Goal: Find specific page/section: Find specific page/section

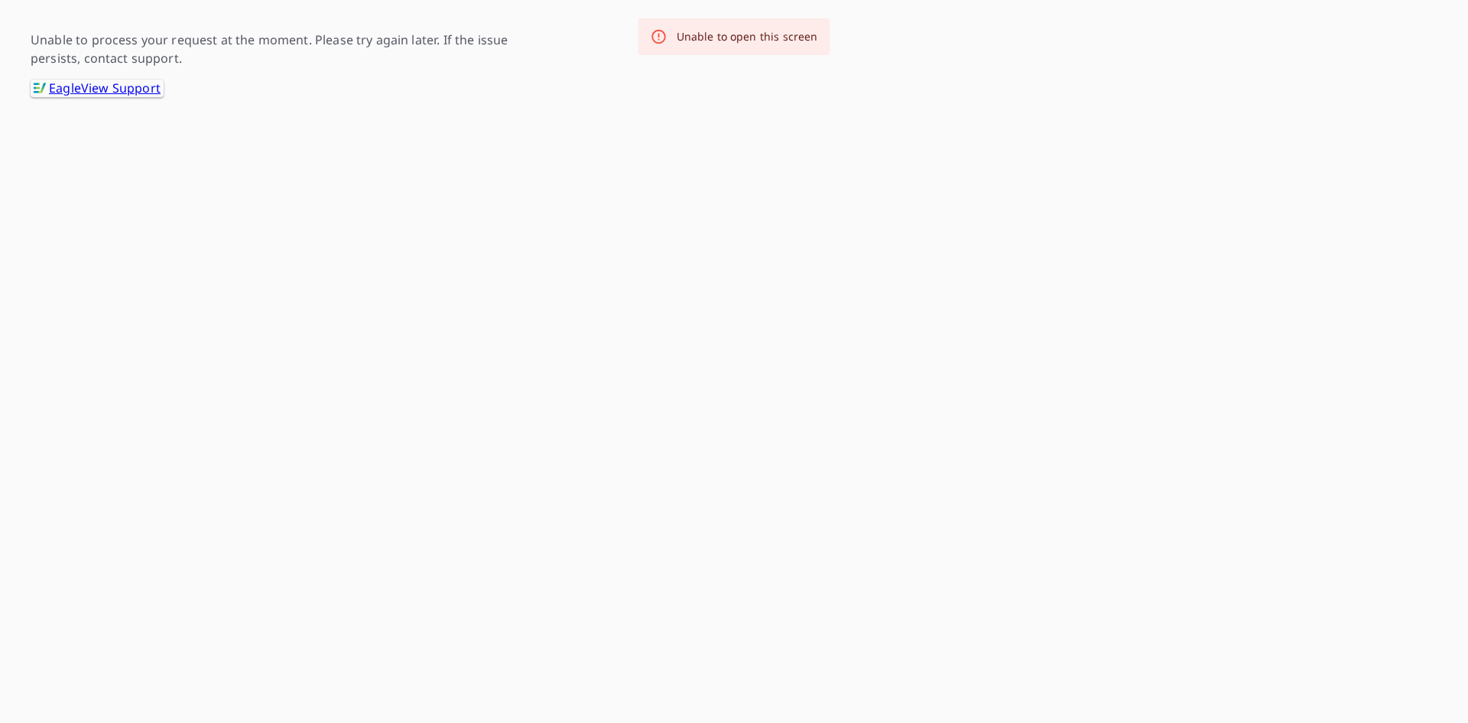
click at [694, 41] on div "Unable to open this screen" at bounding box center [747, 36] width 141 height 15
click at [77, 84] on link ".favicon_svg__cls-1{fill:#8ccc4c}.favicon_svg__cls-2{fill:#0098c5} EagleView Su…" at bounding box center [97, 89] width 133 height 18
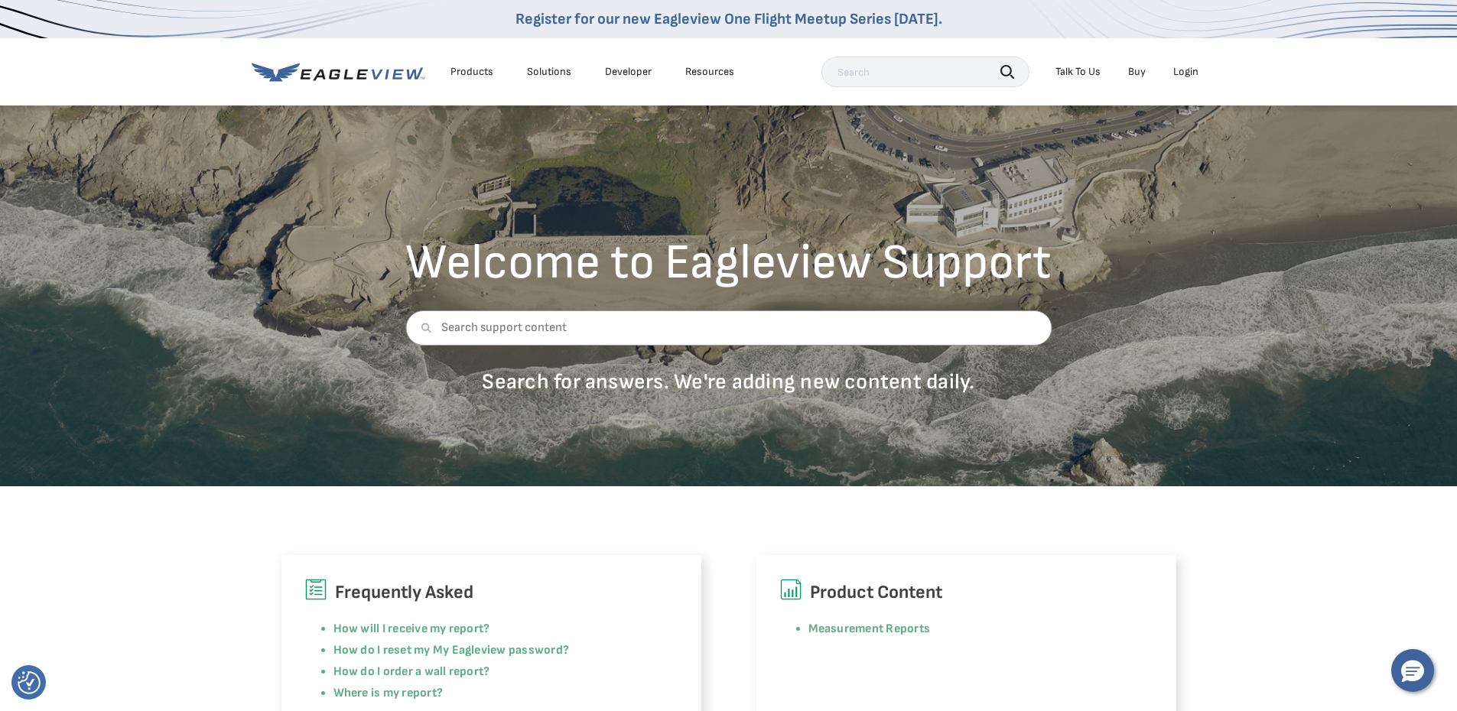
click at [1191, 70] on div "Login" at bounding box center [1185, 72] width 25 height 14
click at [1187, 76] on div "Login" at bounding box center [1185, 72] width 25 height 14
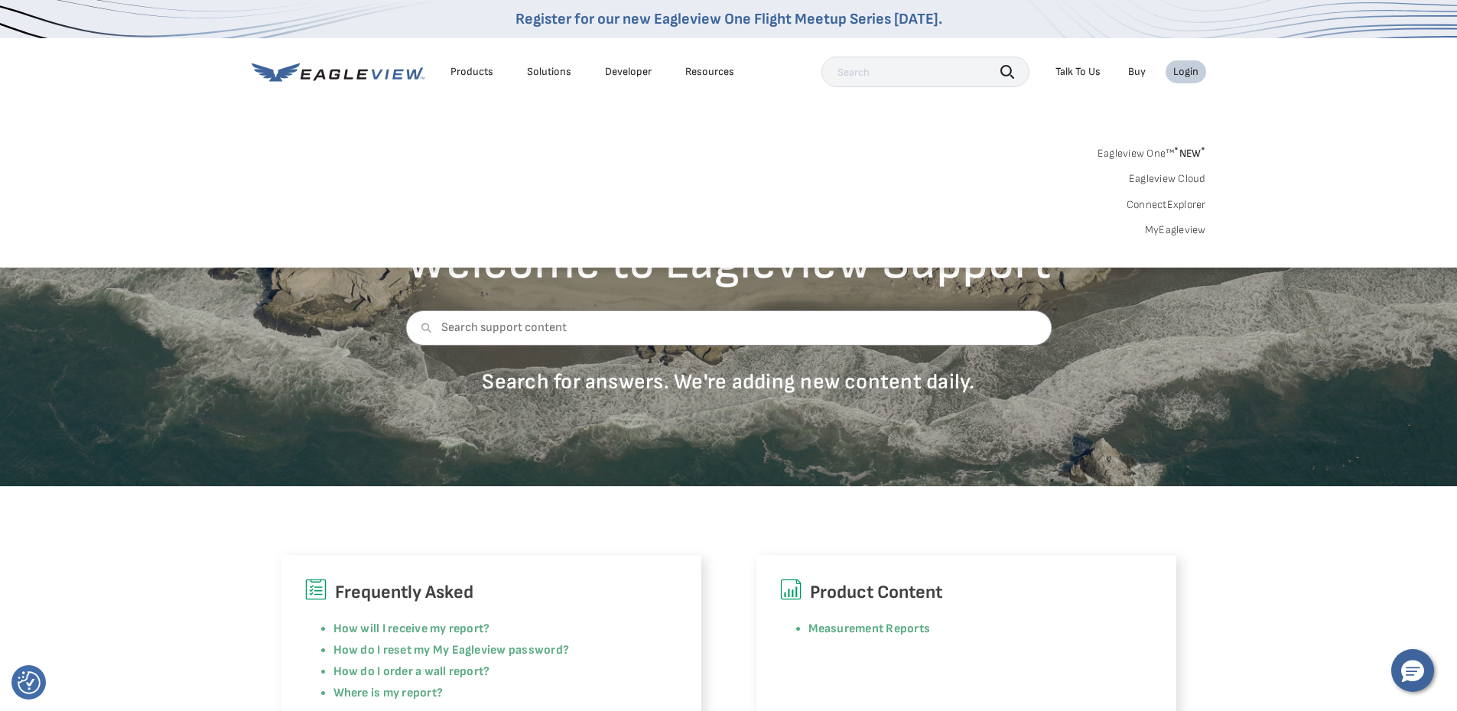
click at [1172, 230] on link "MyEagleview" at bounding box center [1175, 230] width 61 height 14
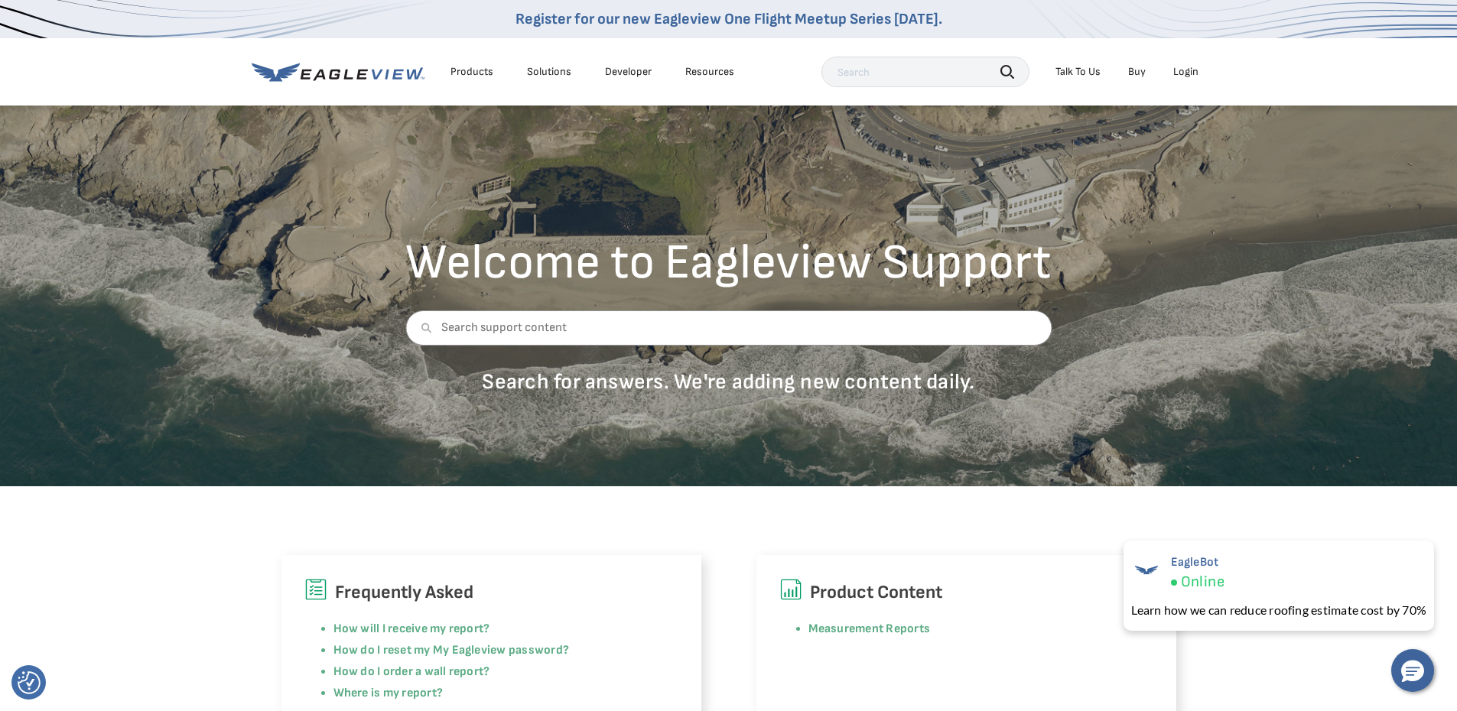
click at [1189, 65] on div "Login" at bounding box center [1185, 72] width 25 height 14
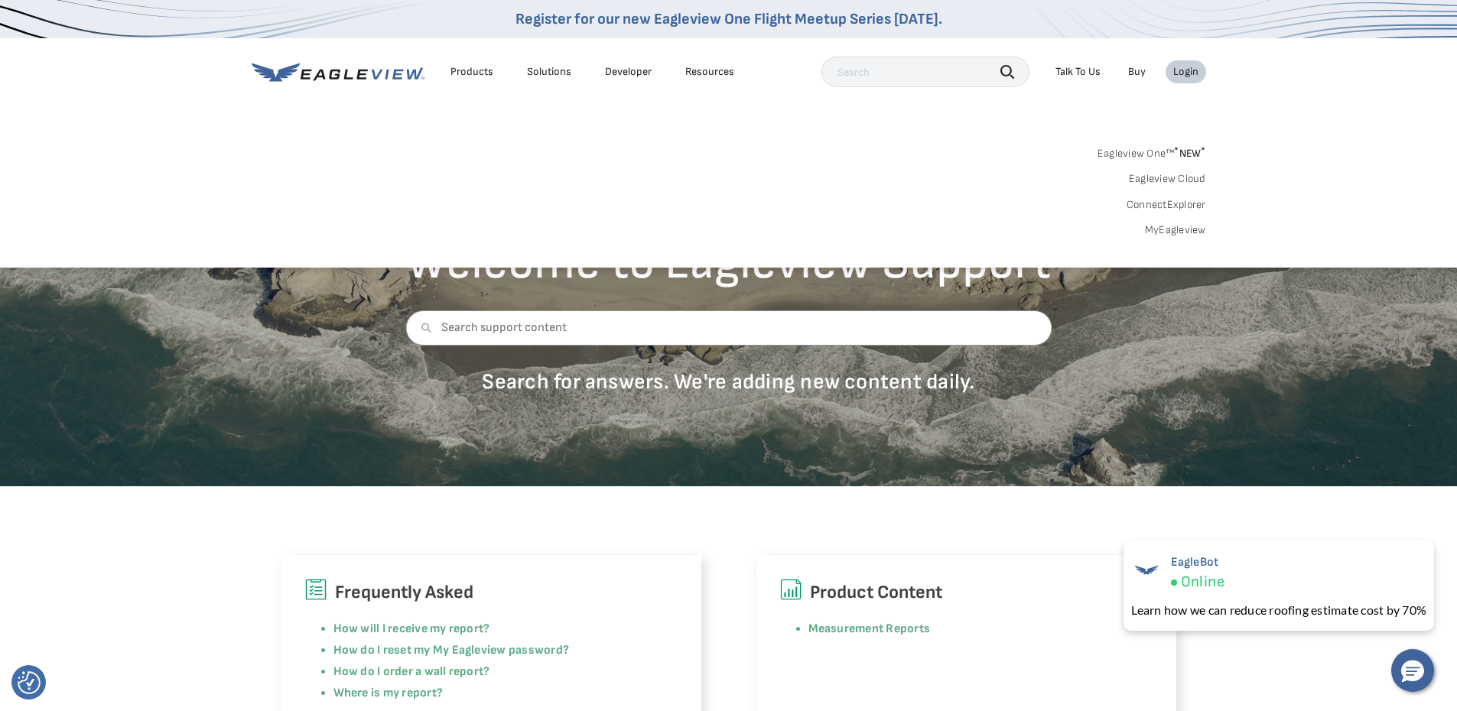
click at [1143, 149] on link "Eagleview One™ * NEW *" at bounding box center [1152, 151] width 109 height 18
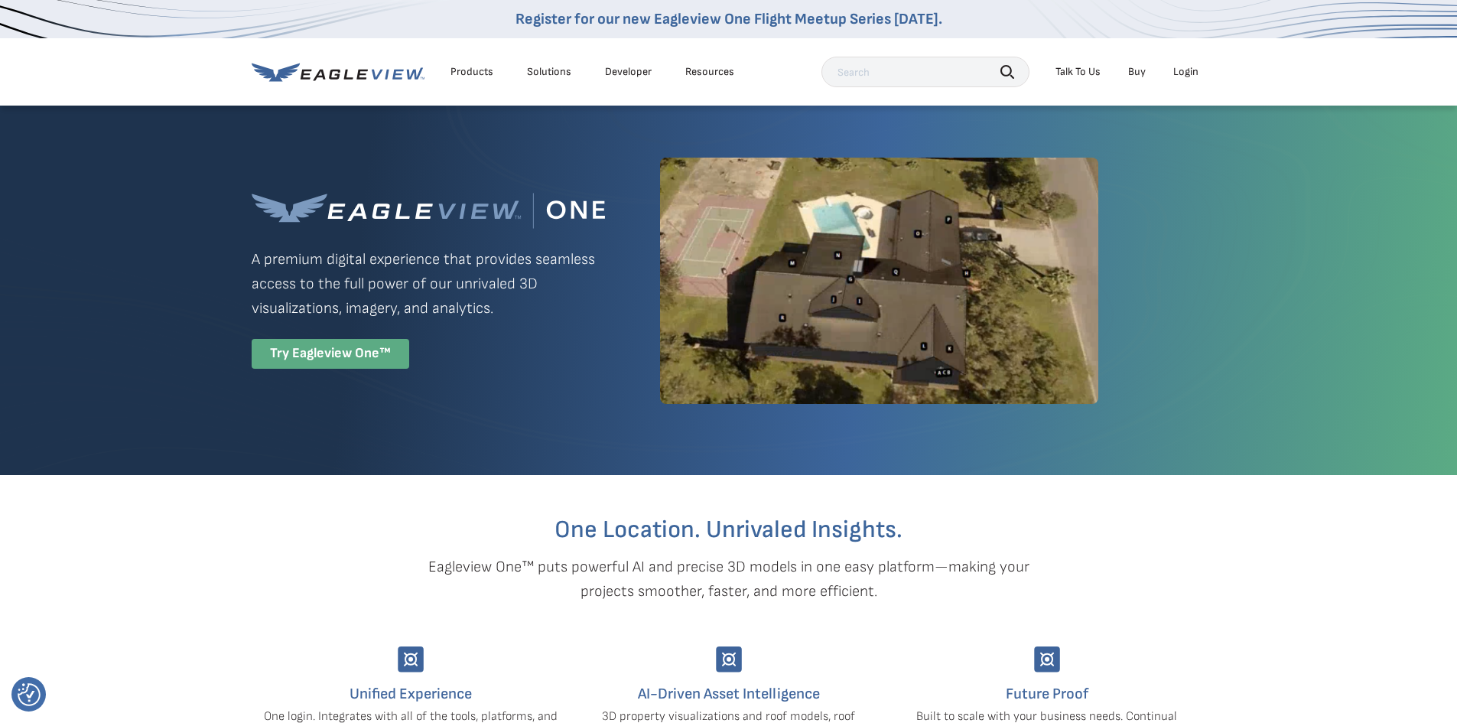
click at [375, 360] on div "Try Eagleview One™" at bounding box center [331, 354] width 158 height 30
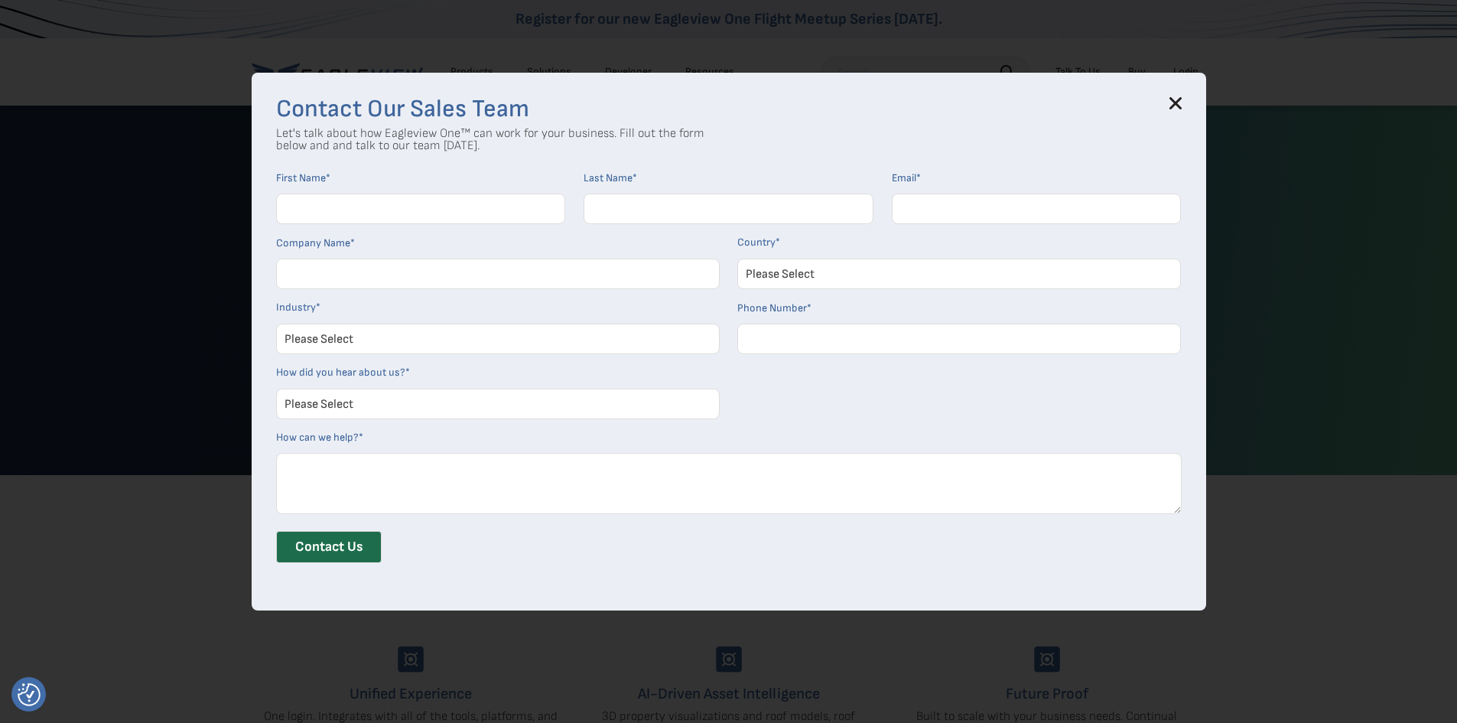
click at [1188, 103] on div "Contact Our Sales Team Let's talk about how Eagleview One™ can work for your bu…" at bounding box center [729, 342] width 954 height 538
click at [1182, 108] on icon at bounding box center [1175, 103] width 12 height 12
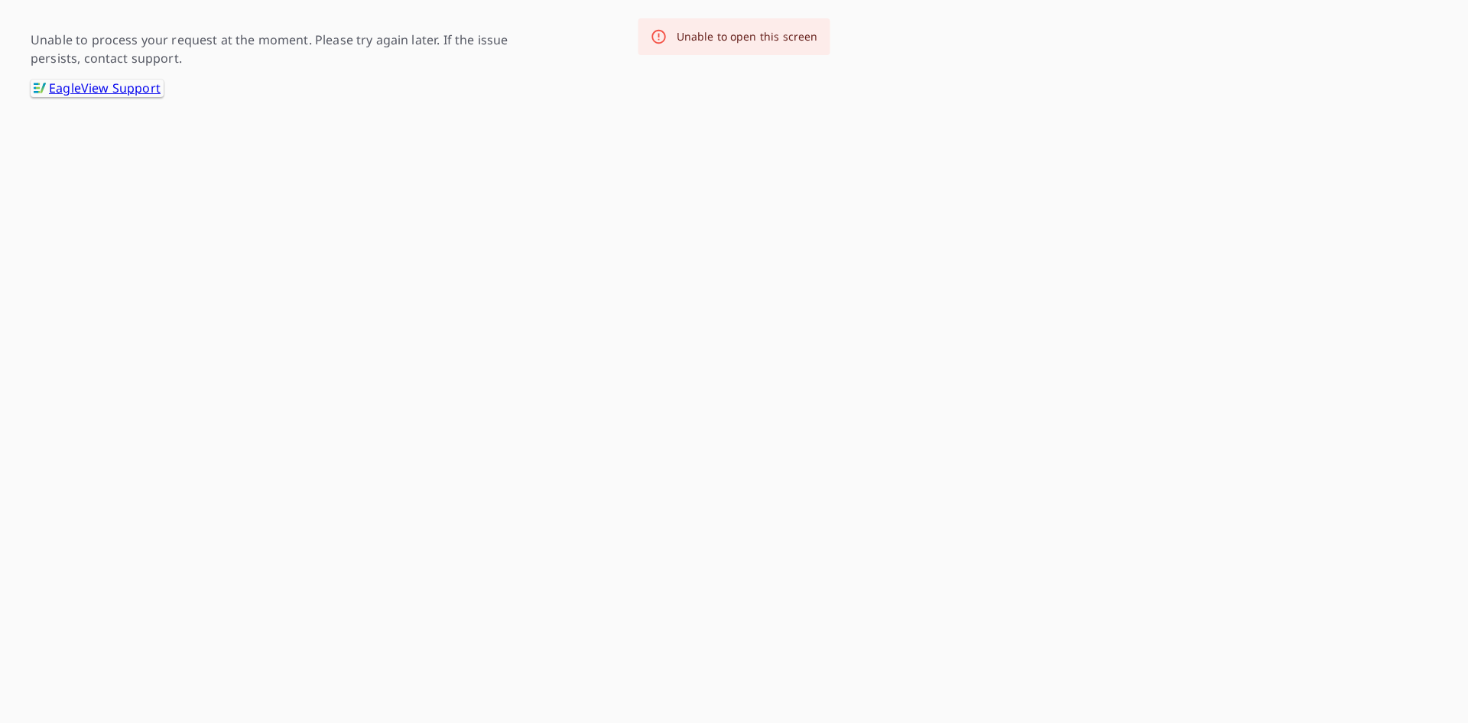
click at [99, 91] on link ".favicon_svg__cls-1{fill:#8ccc4c}.favicon_svg__cls-2{fill:#0098c5} EagleView Su…" at bounding box center [97, 89] width 133 height 18
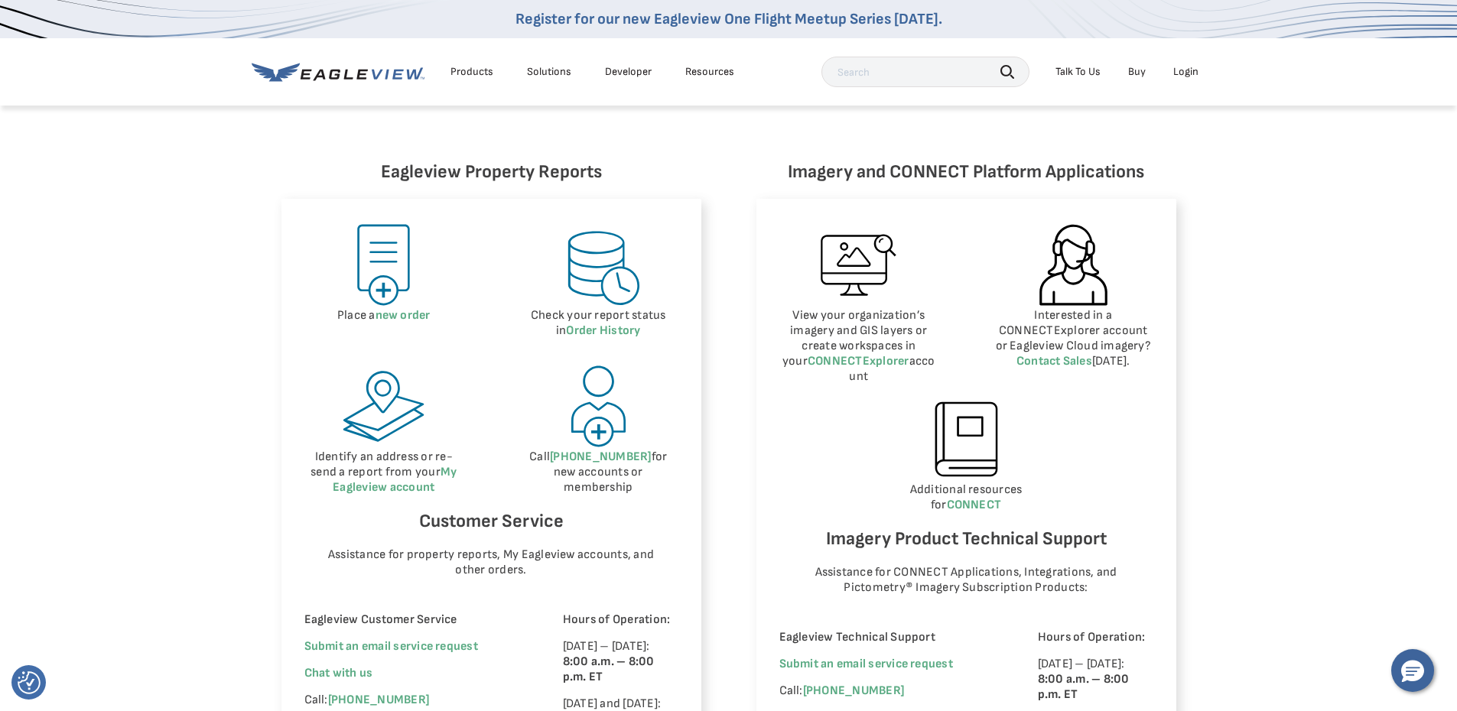
scroll to position [612, 0]
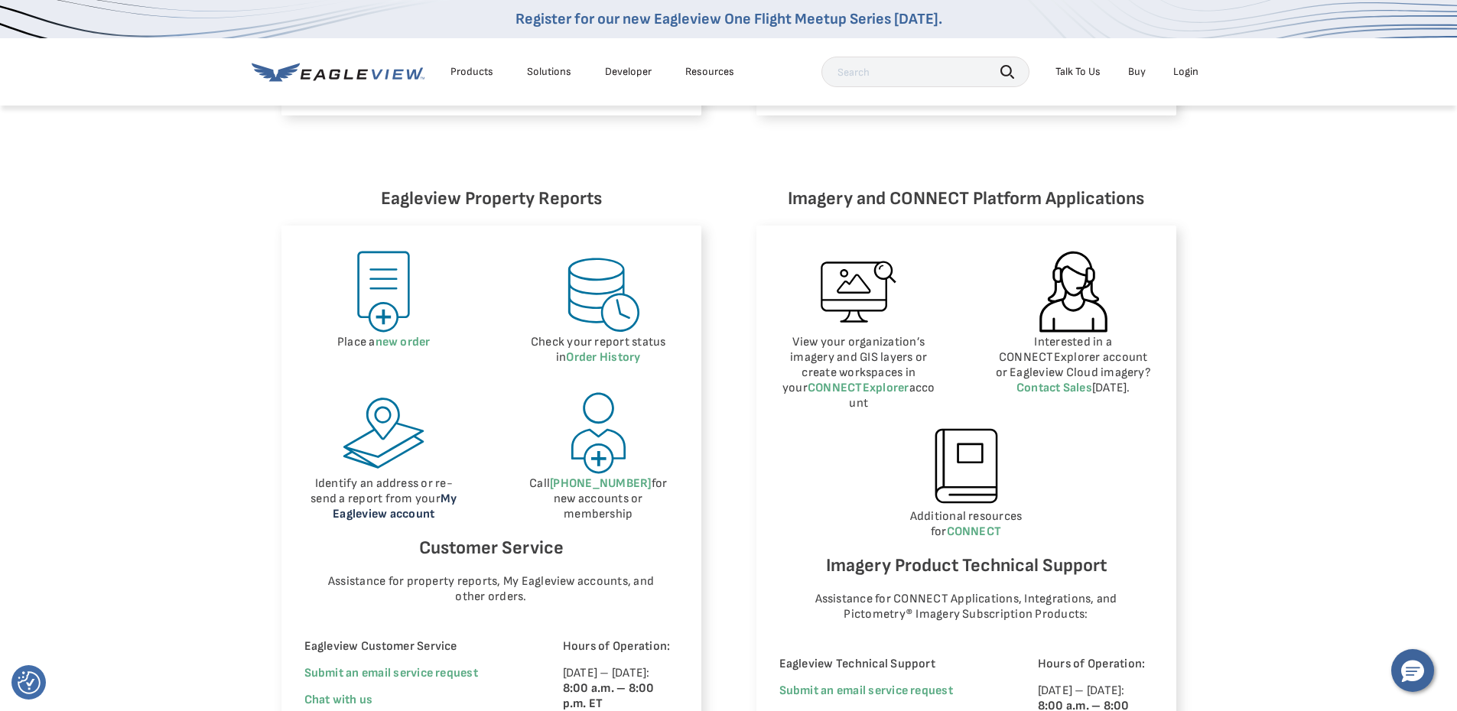
click at [366, 510] on link "My Eagleview account" at bounding box center [395, 507] width 124 height 30
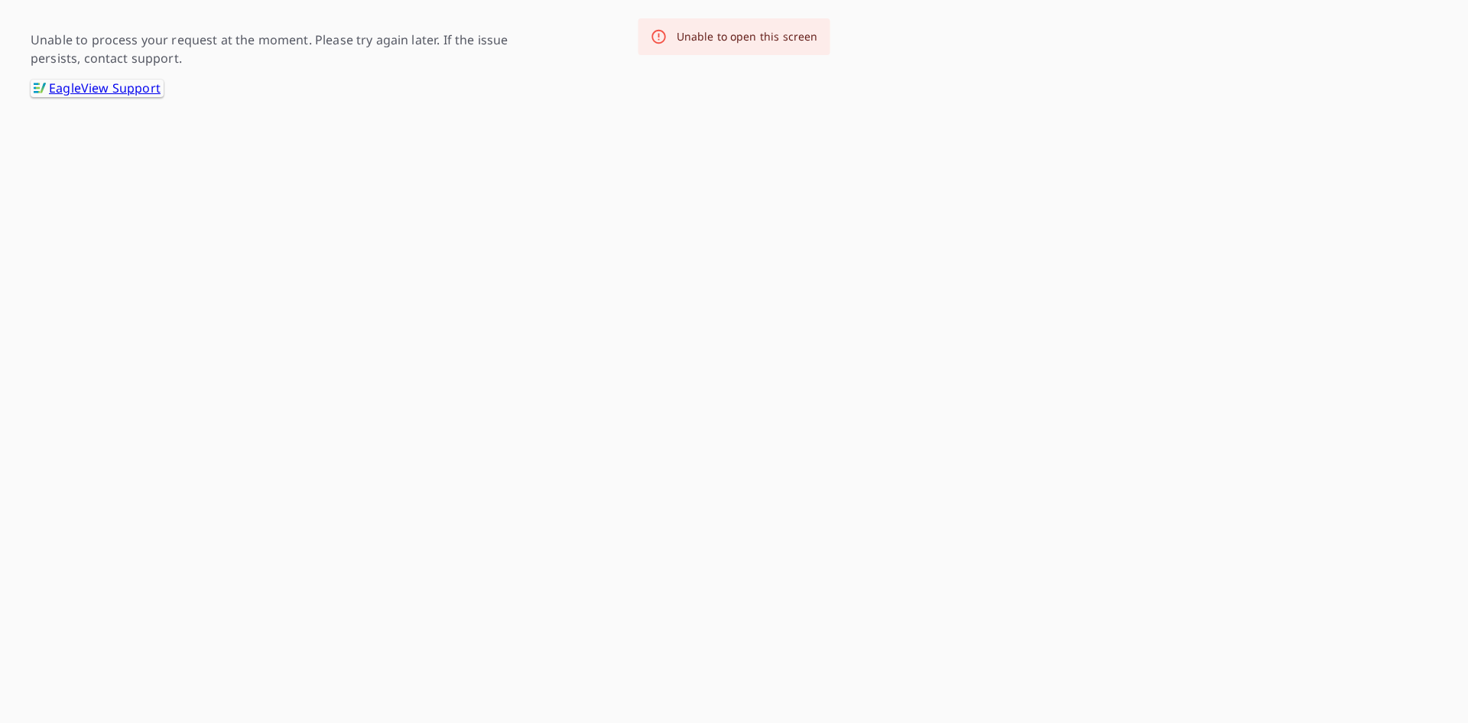
click at [94, 90] on link ".favicon_svg__cls-1{fill:#8ccc4c}.favicon_svg__cls-2{fill:#0098c5} EagleView Su…" at bounding box center [97, 89] width 133 height 18
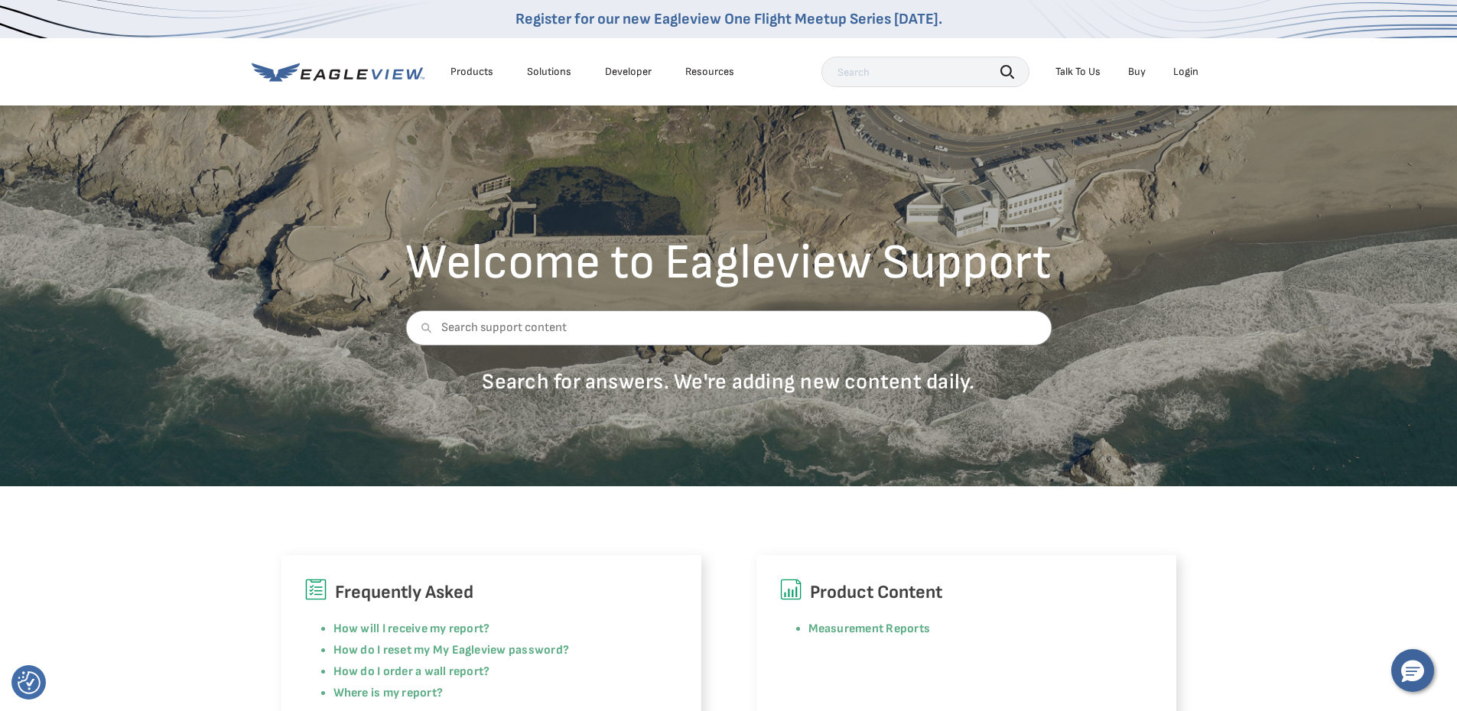
click at [1182, 73] on div "Login" at bounding box center [1185, 72] width 25 height 14
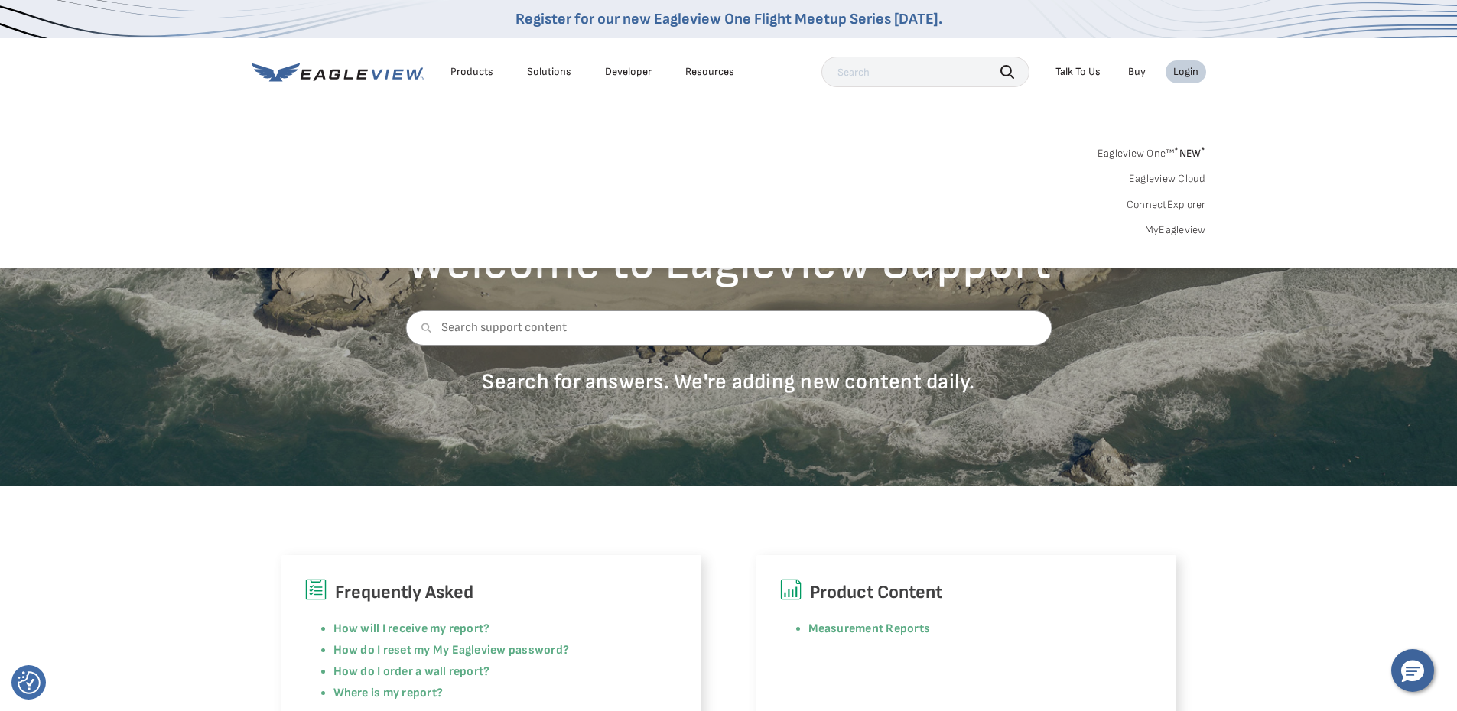
click at [1146, 148] on link "Eagleview One™ * NEW *" at bounding box center [1152, 151] width 109 height 18
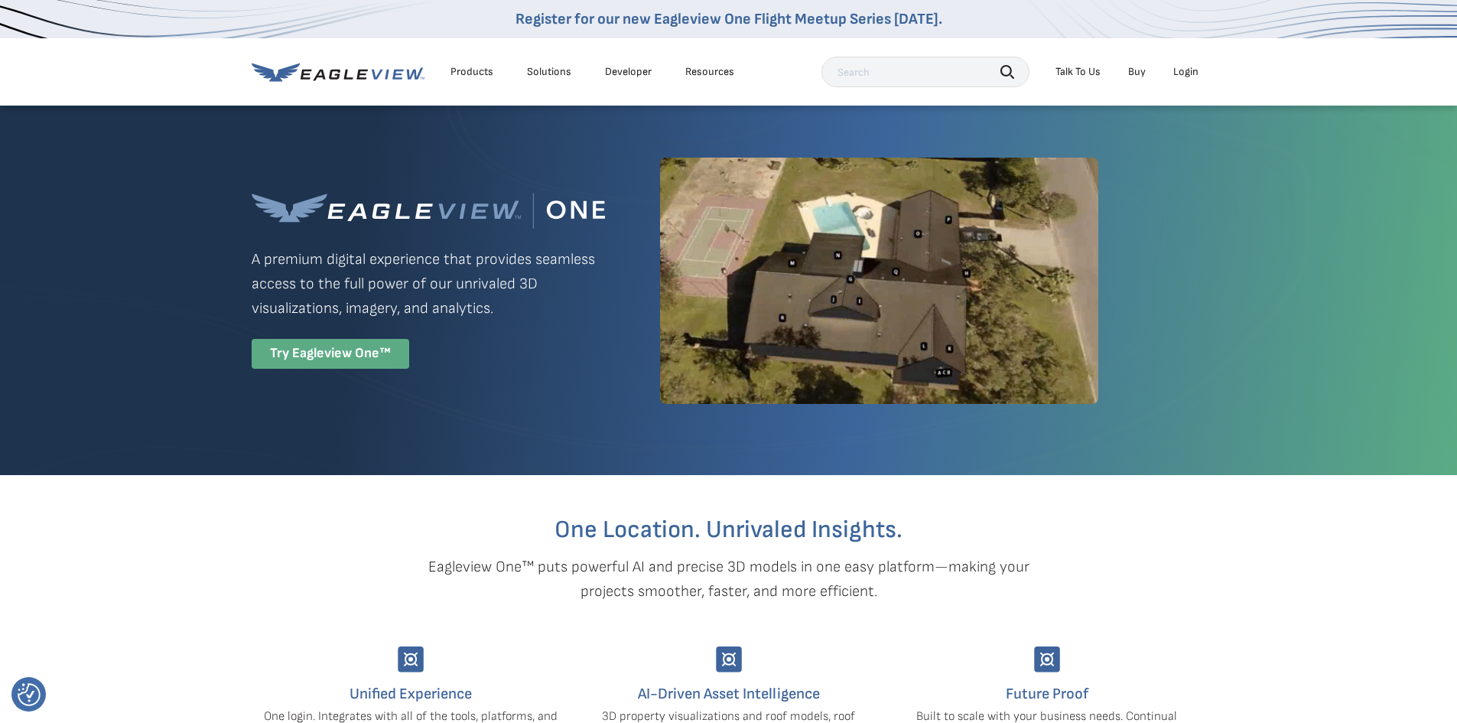
click at [355, 356] on div "Try Eagleview One™" at bounding box center [331, 354] width 158 height 30
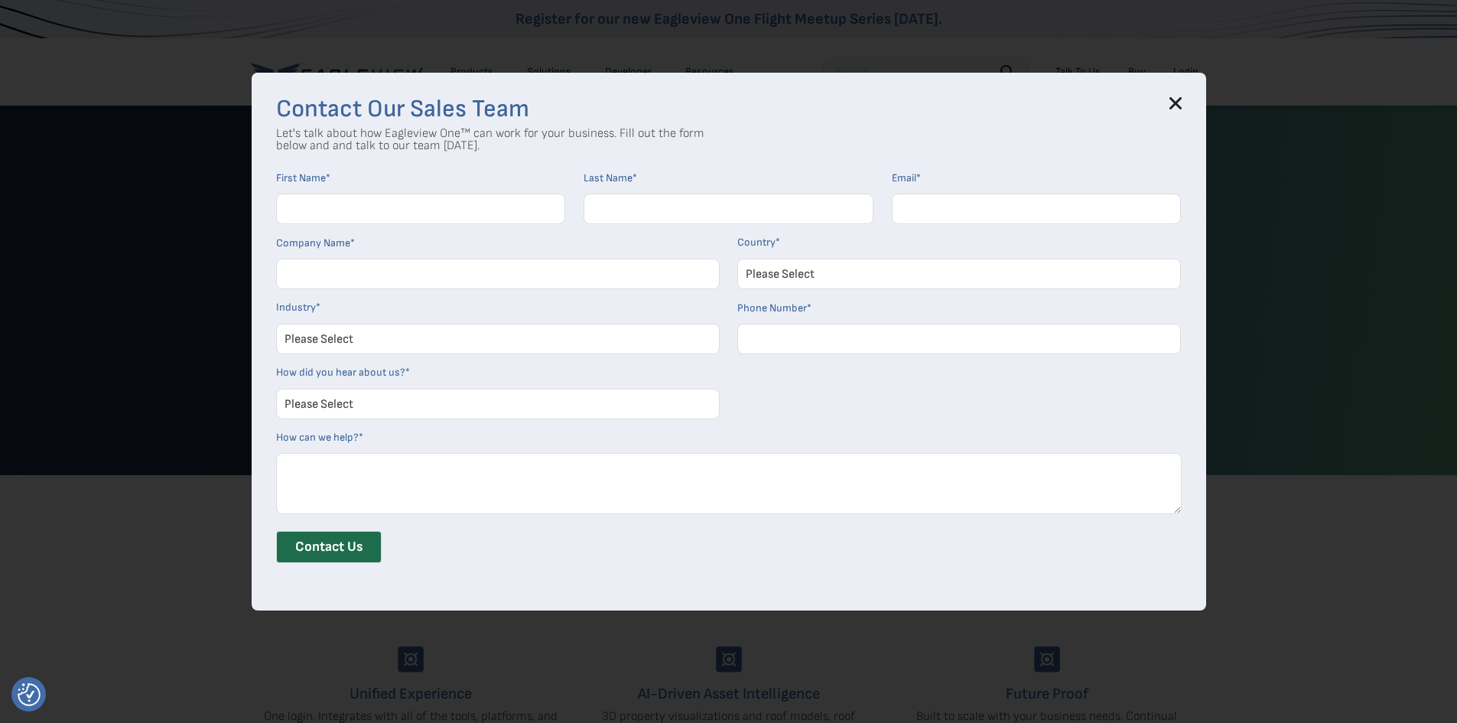
click at [1177, 106] on icon at bounding box center [1175, 103] width 10 height 10
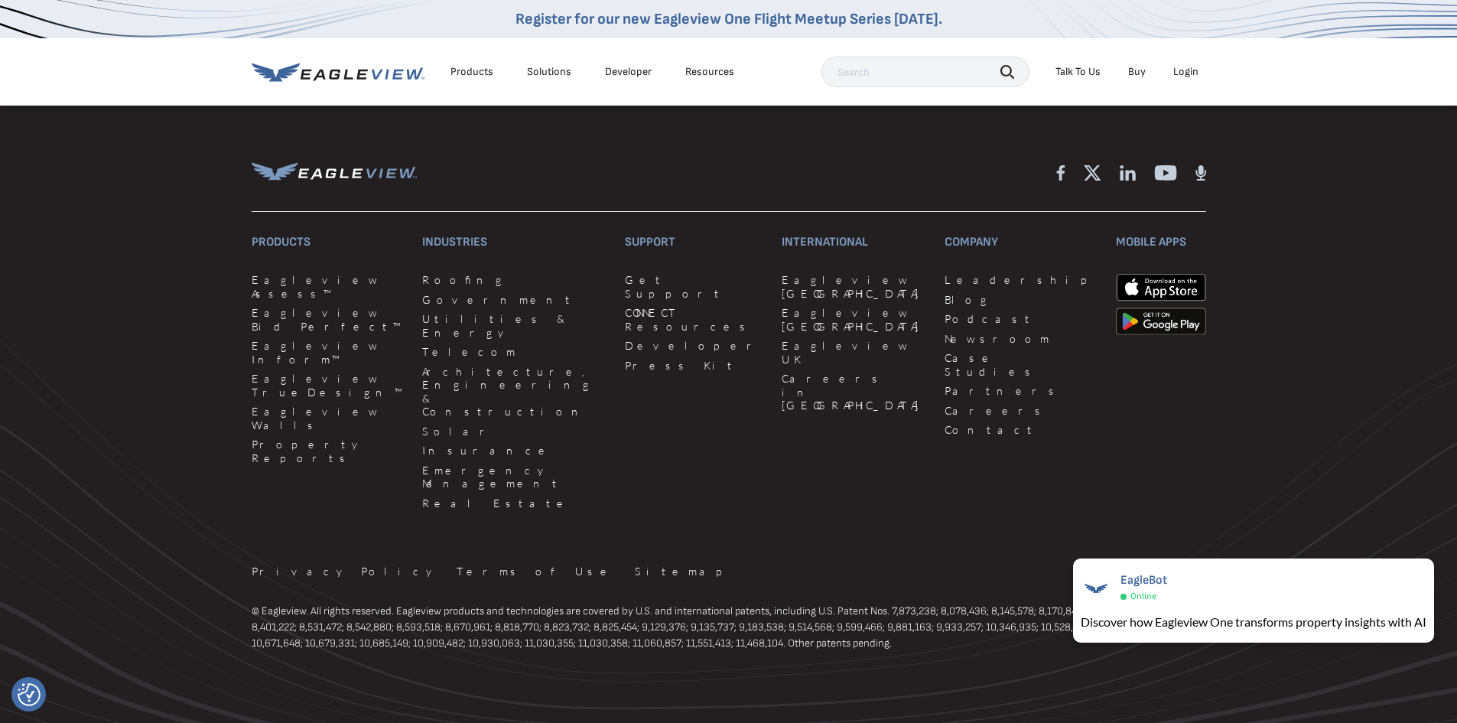
scroll to position [3616, 0]
click at [789, 280] on link "Eagleview [GEOGRAPHIC_DATA]" at bounding box center [854, 285] width 145 height 27
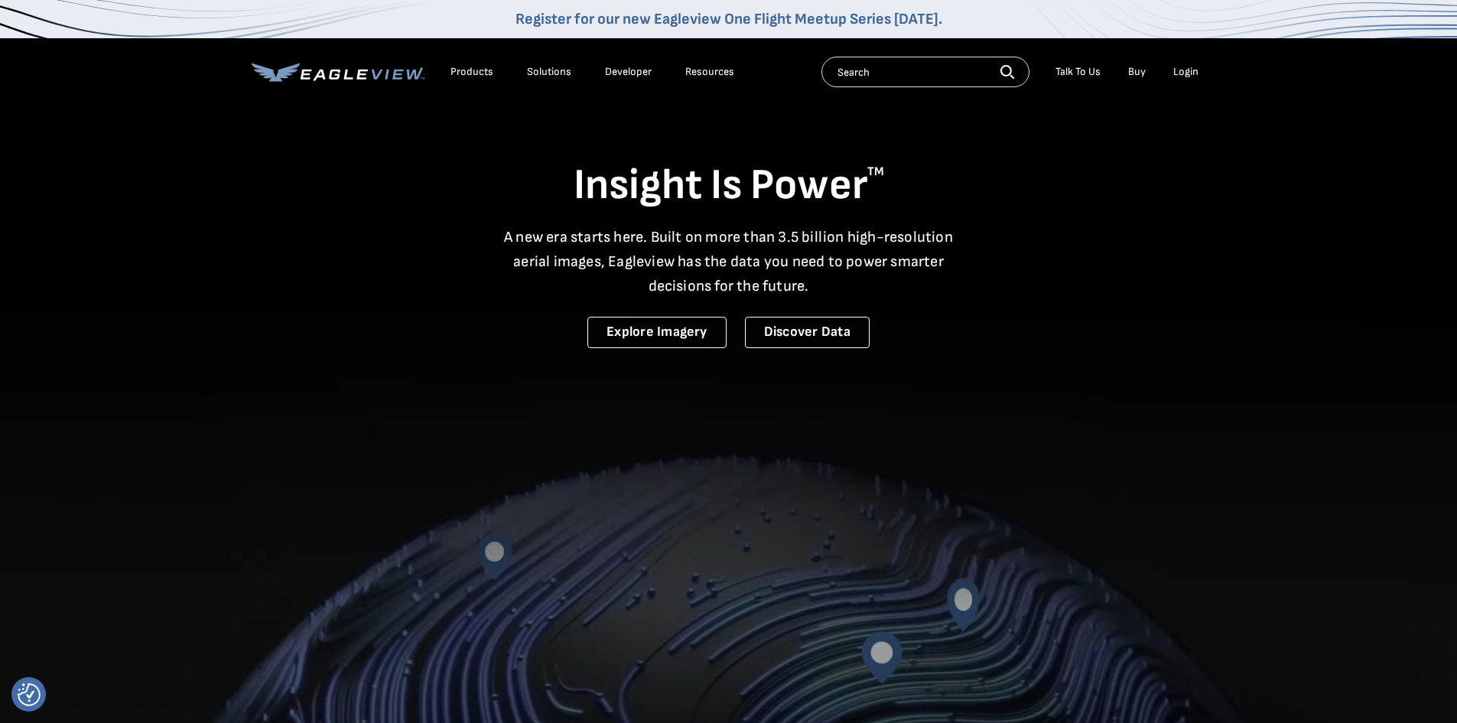
click at [1189, 75] on div "Login" at bounding box center [1185, 72] width 25 height 14
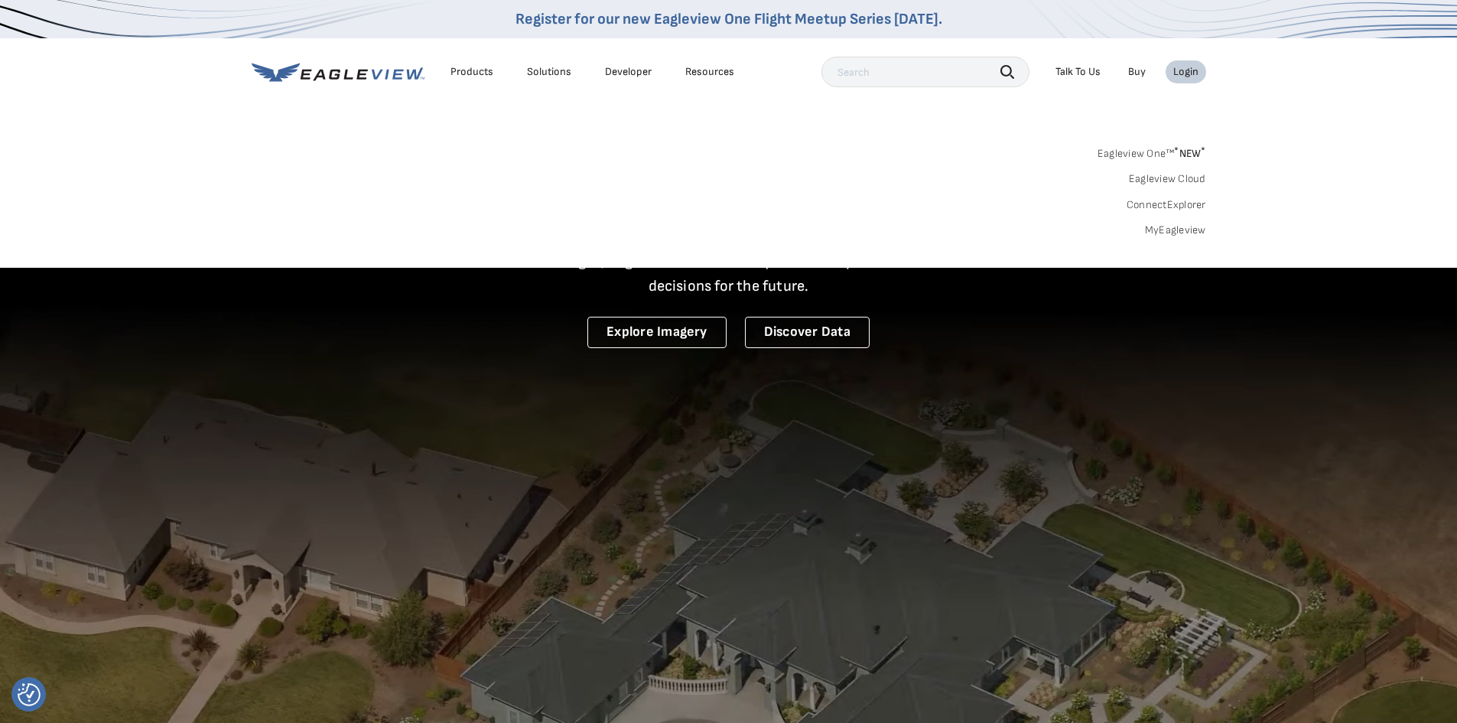
click at [1150, 152] on link "Eagleview One™ * NEW *" at bounding box center [1152, 151] width 109 height 18
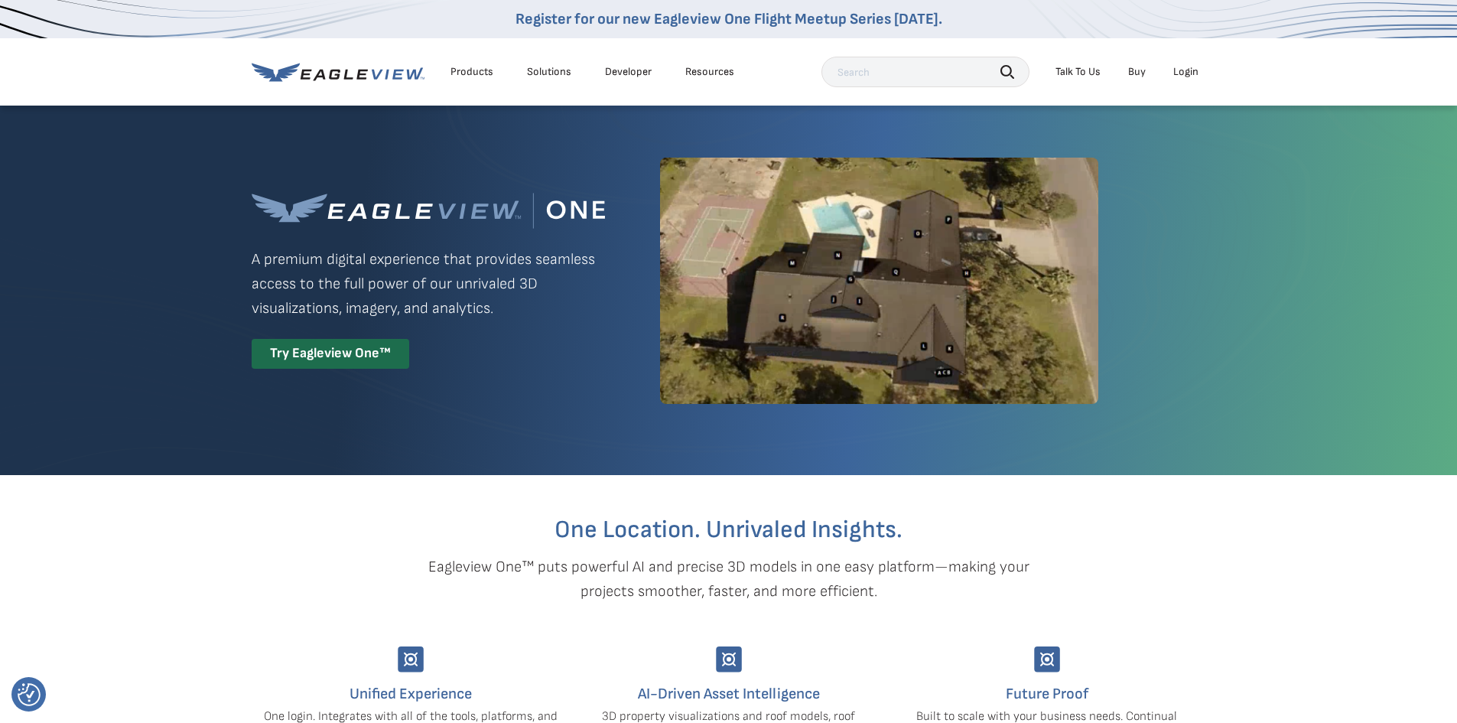
click at [1178, 70] on div "Login" at bounding box center [1185, 72] width 25 height 14
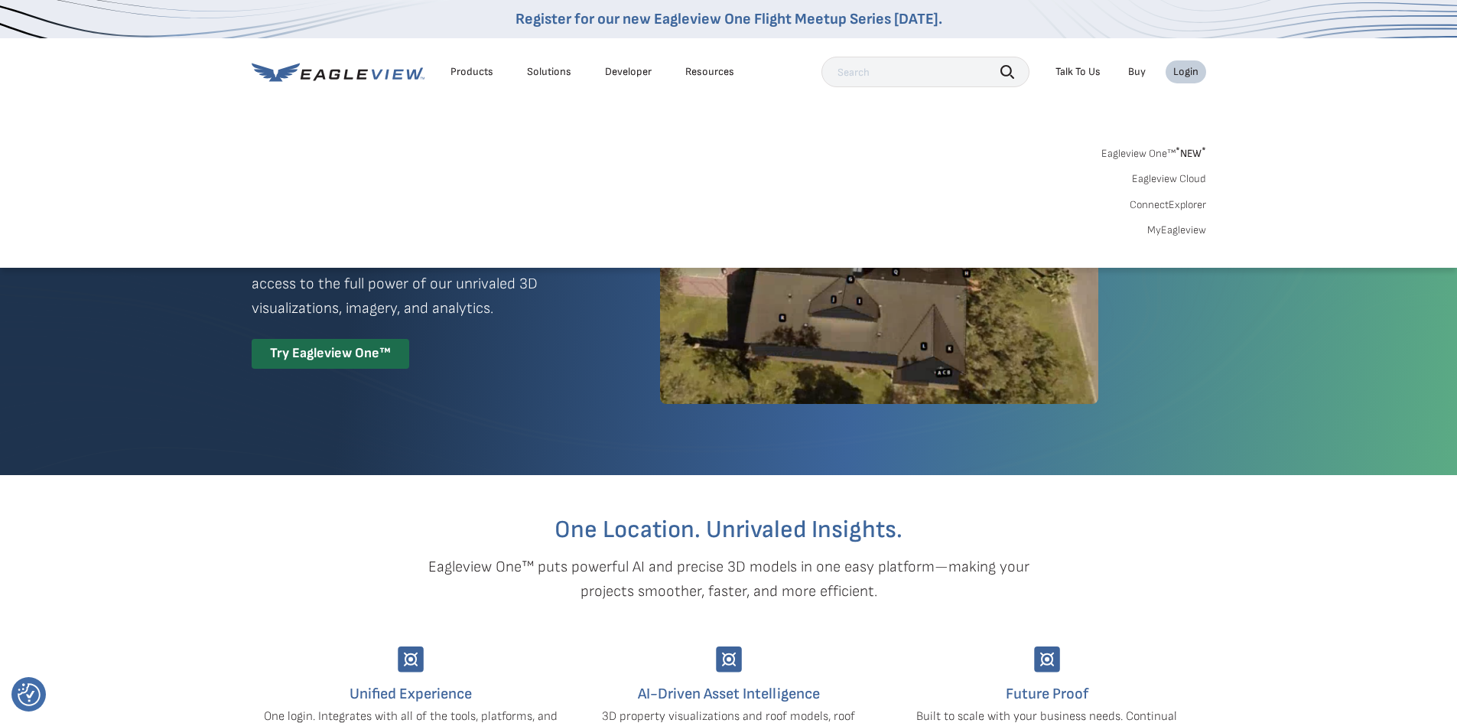
click at [1081, 74] on div "Talk To Us" at bounding box center [1077, 72] width 45 height 14
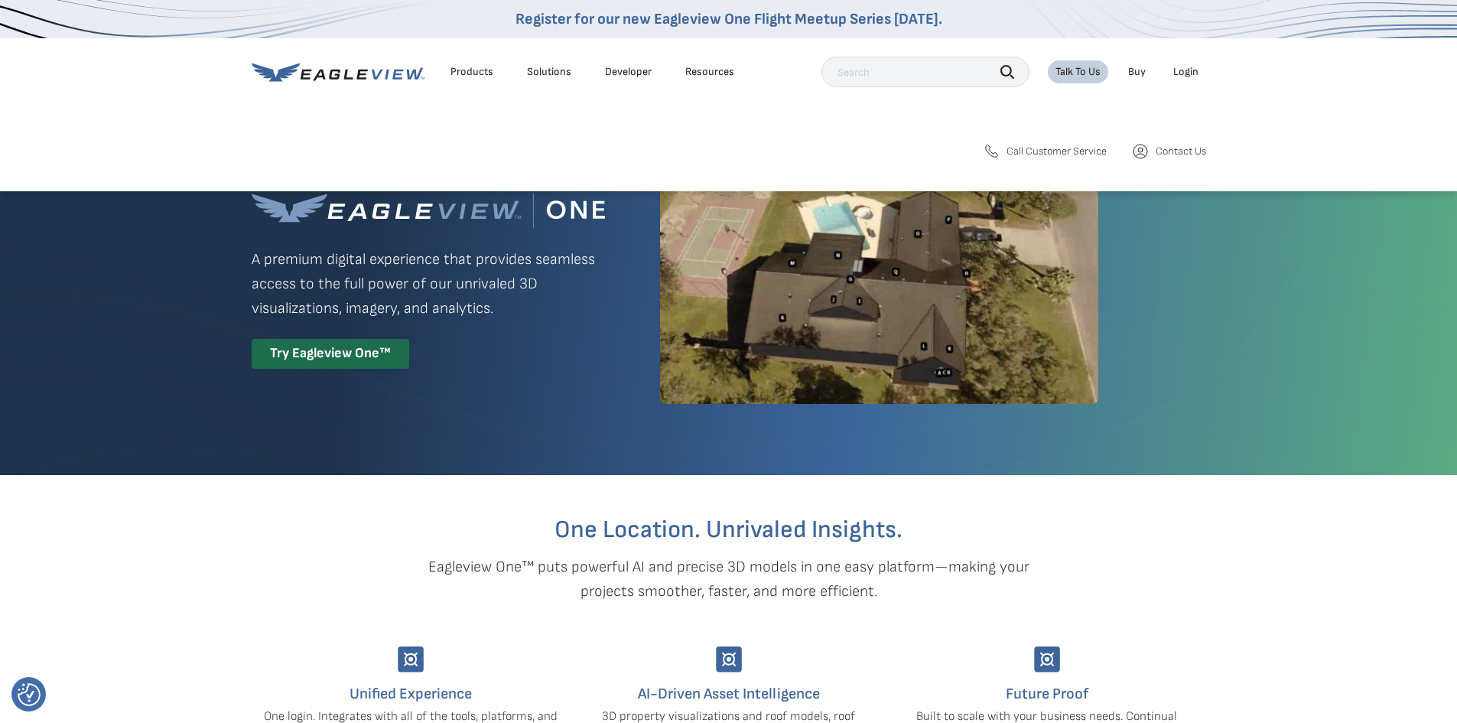
click at [1078, 152] on span "Call Customer Service" at bounding box center [1057, 152] width 100 height 14
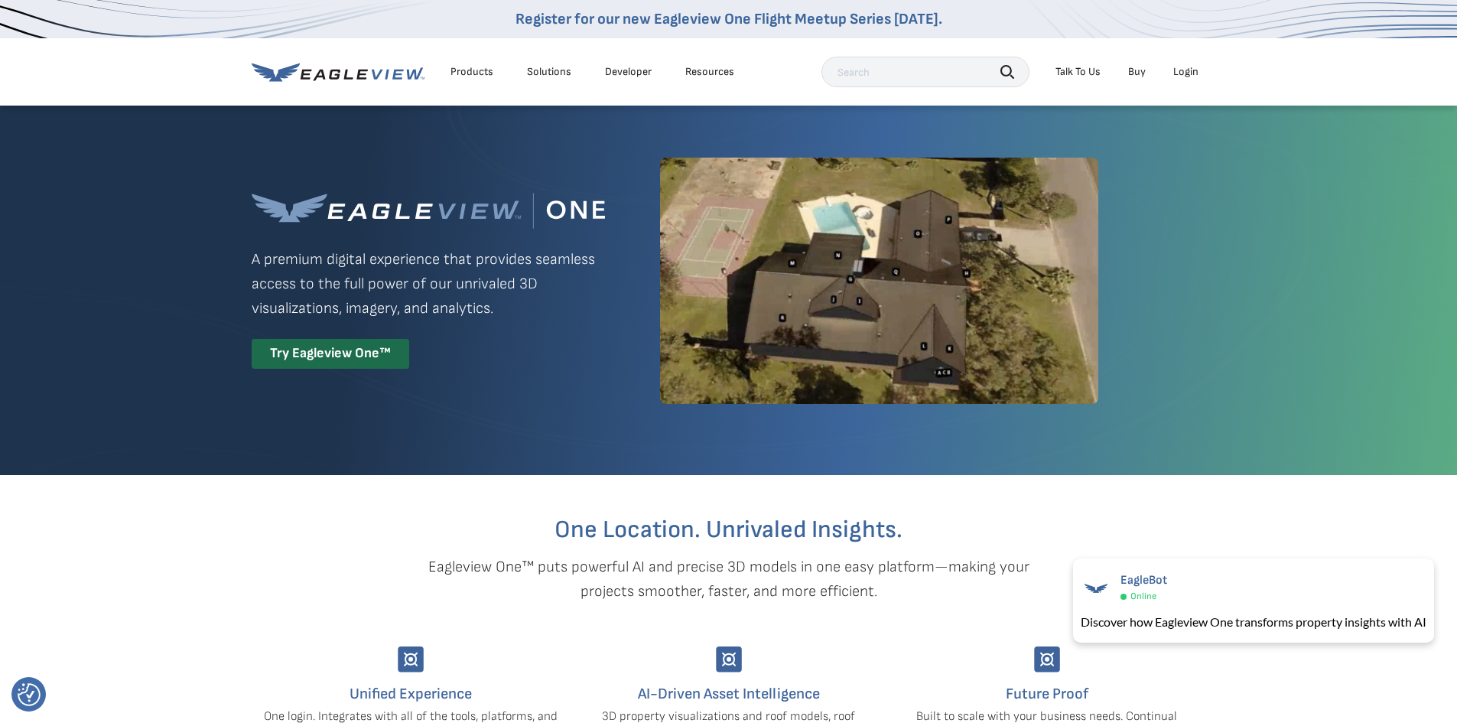
click at [1188, 70] on div "Login" at bounding box center [1185, 72] width 25 height 14
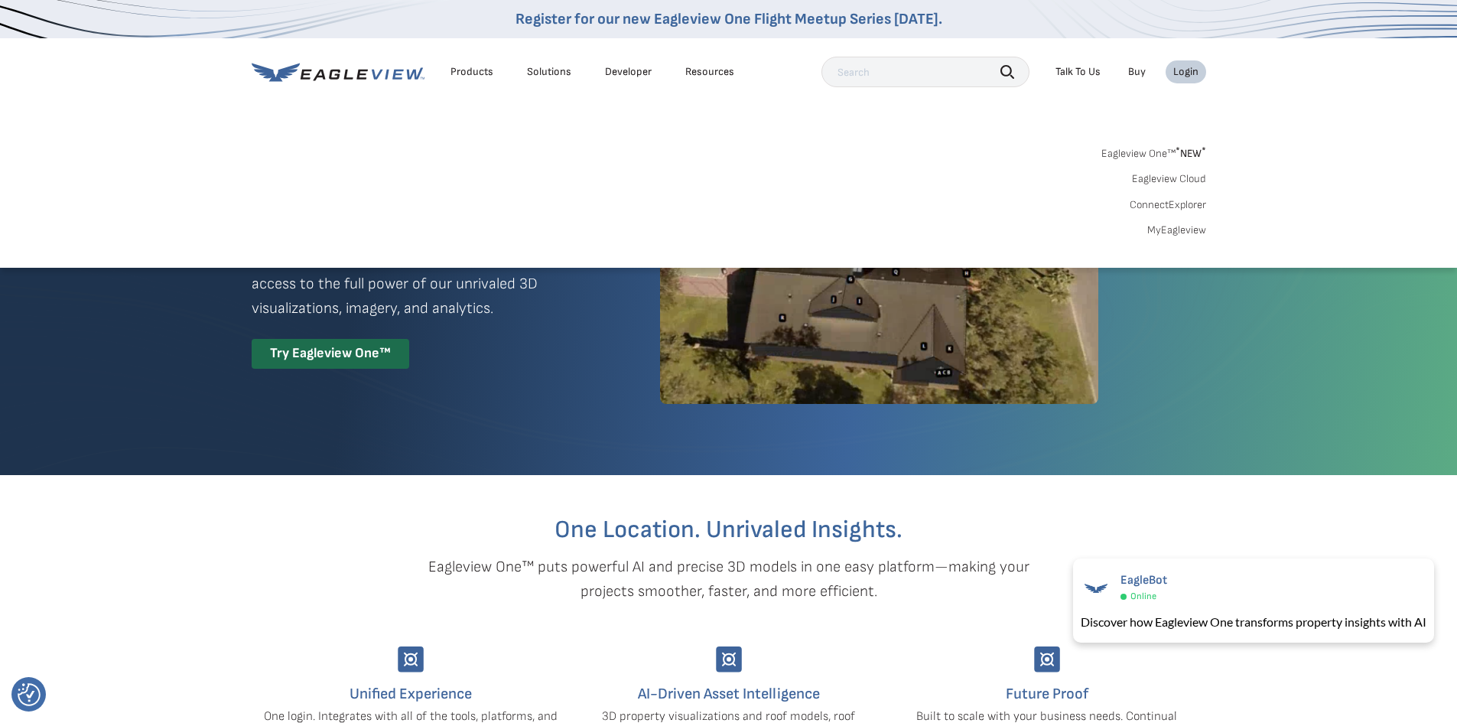
click at [1092, 76] on div "Talk To Us" at bounding box center [1077, 72] width 45 height 14
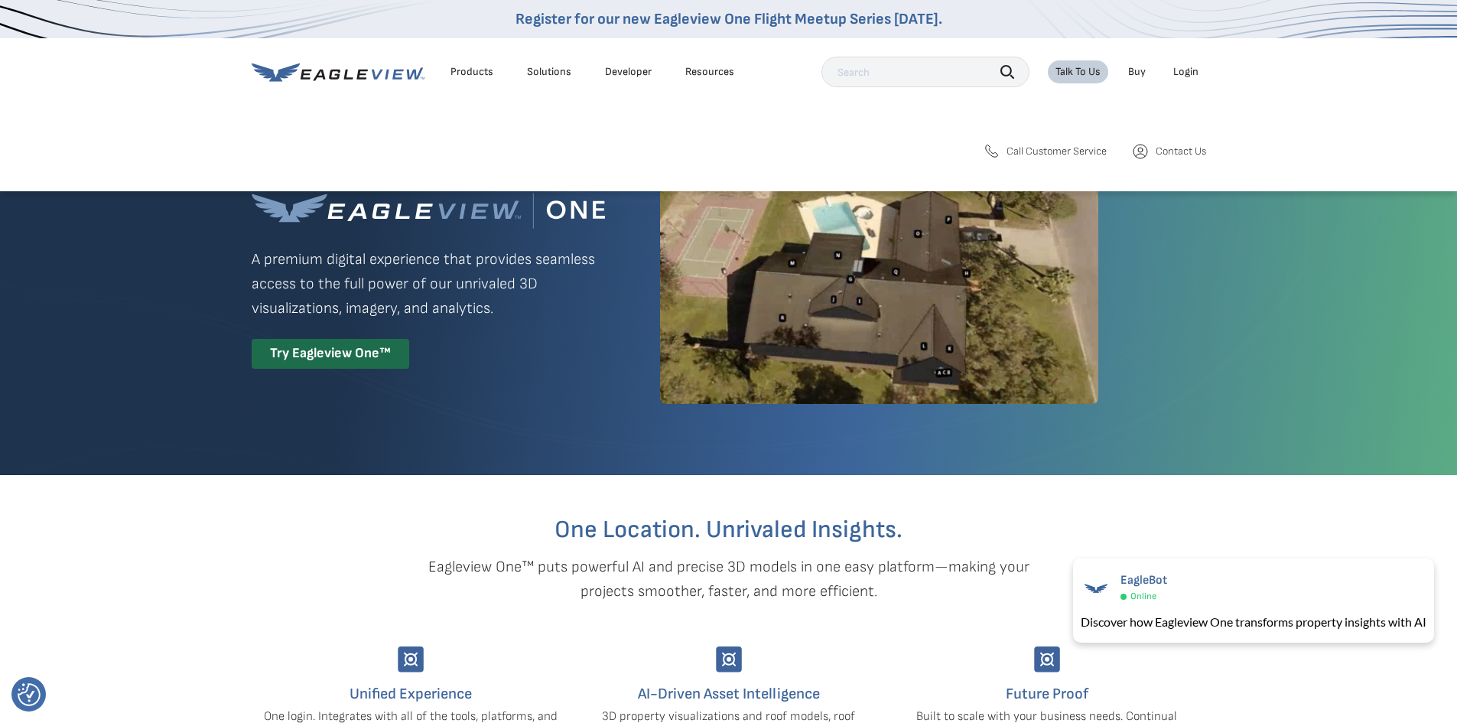
click at [1018, 148] on span "Call Customer Service" at bounding box center [1057, 152] width 100 height 14
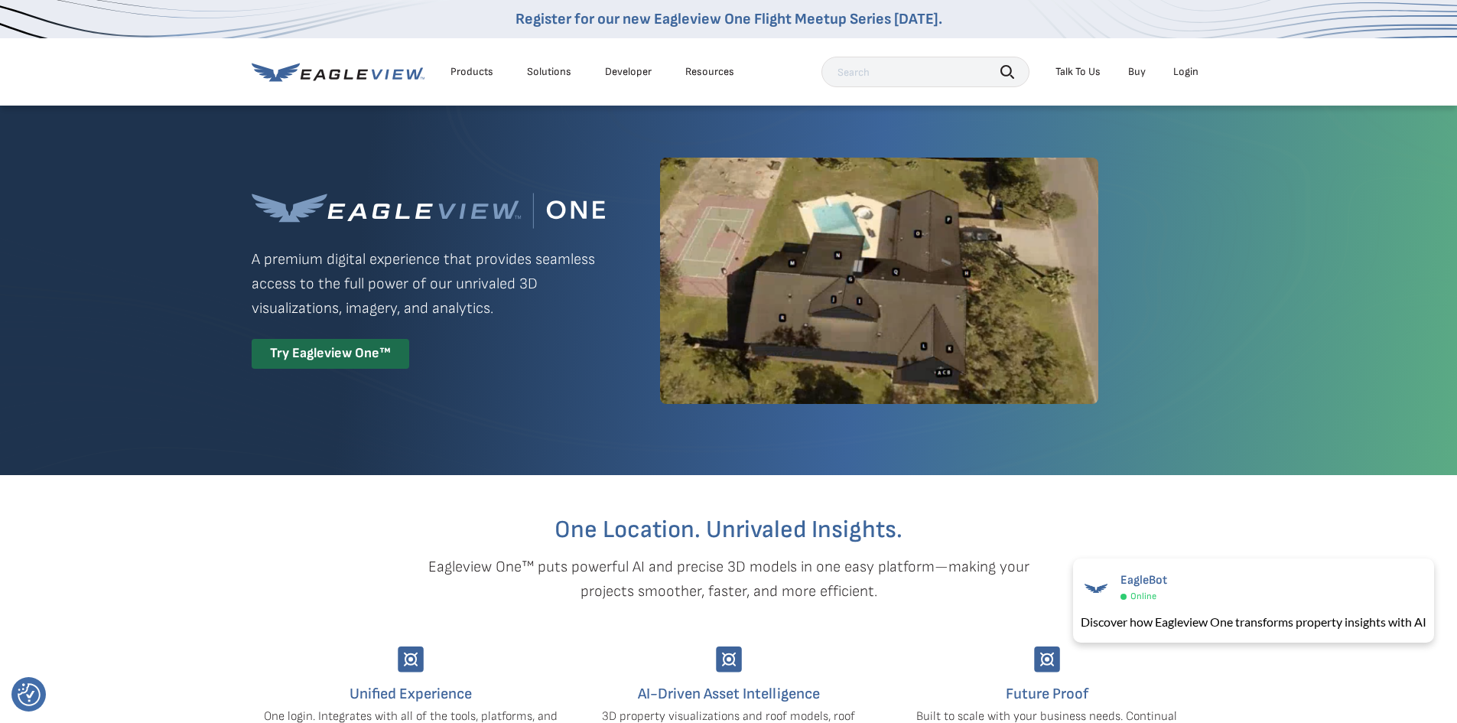
click at [1131, 71] on link "Buy" at bounding box center [1137, 72] width 18 height 14
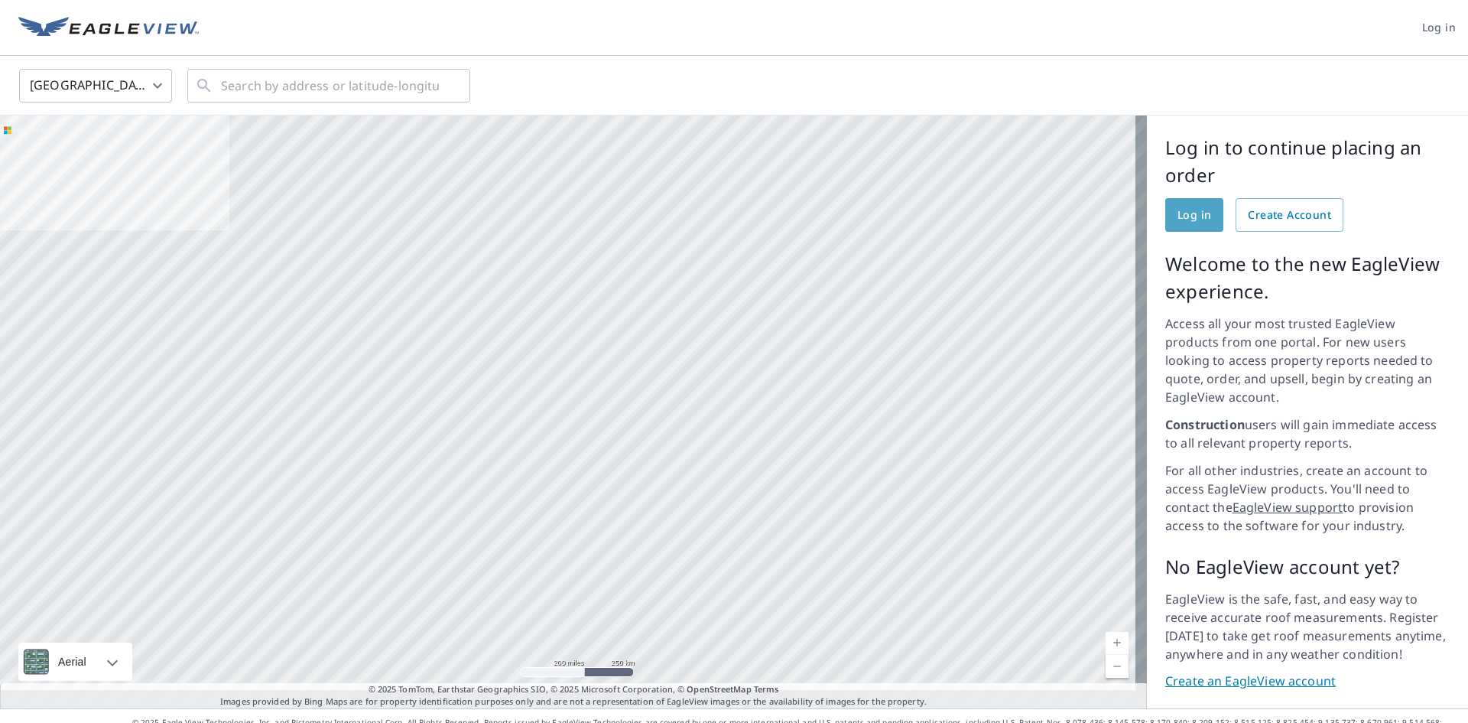
click at [1183, 221] on span "Log in" at bounding box center [1195, 215] width 34 height 19
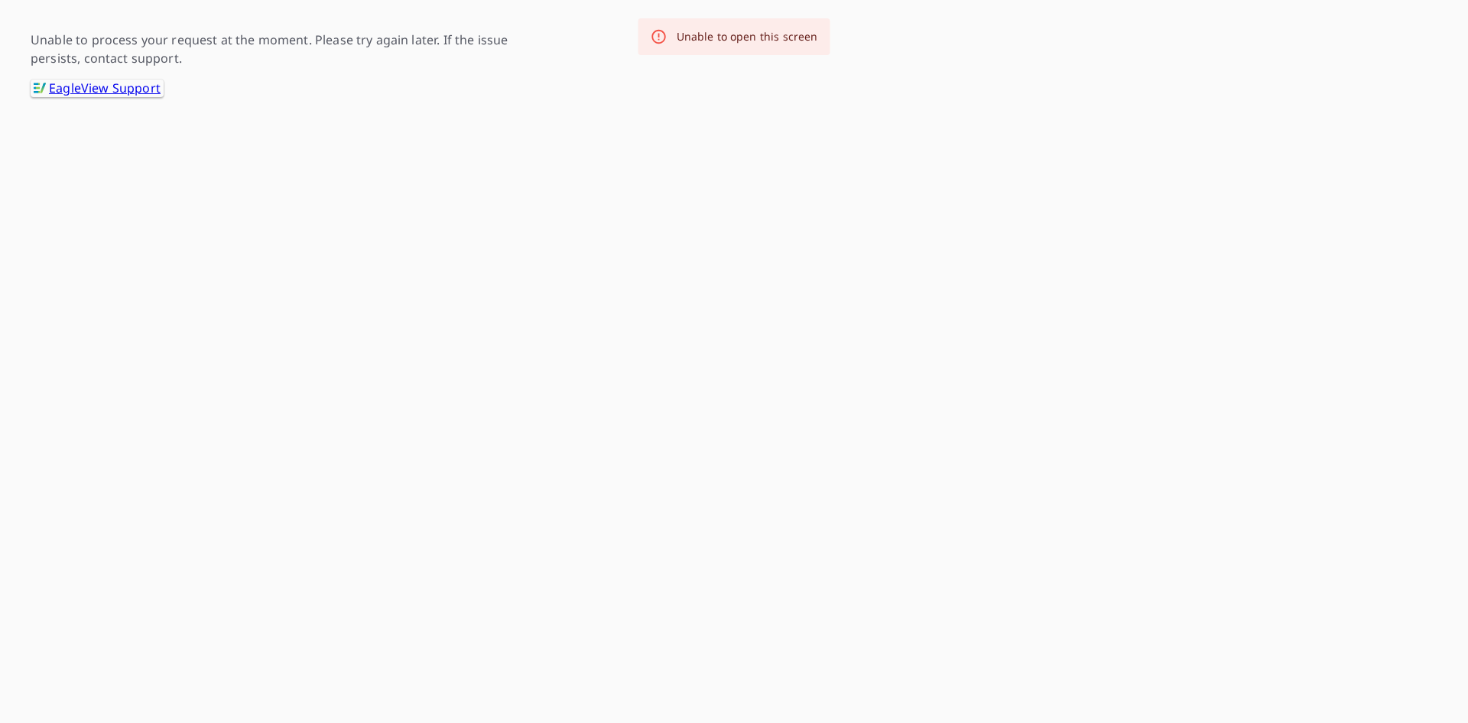
click at [109, 90] on link ".favicon_svg__cls-1{fill:#8ccc4c}.favicon_svg__cls-2{fill:#0098c5} EagleView Su…" at bounding box center [97, 89] width 133 height 18
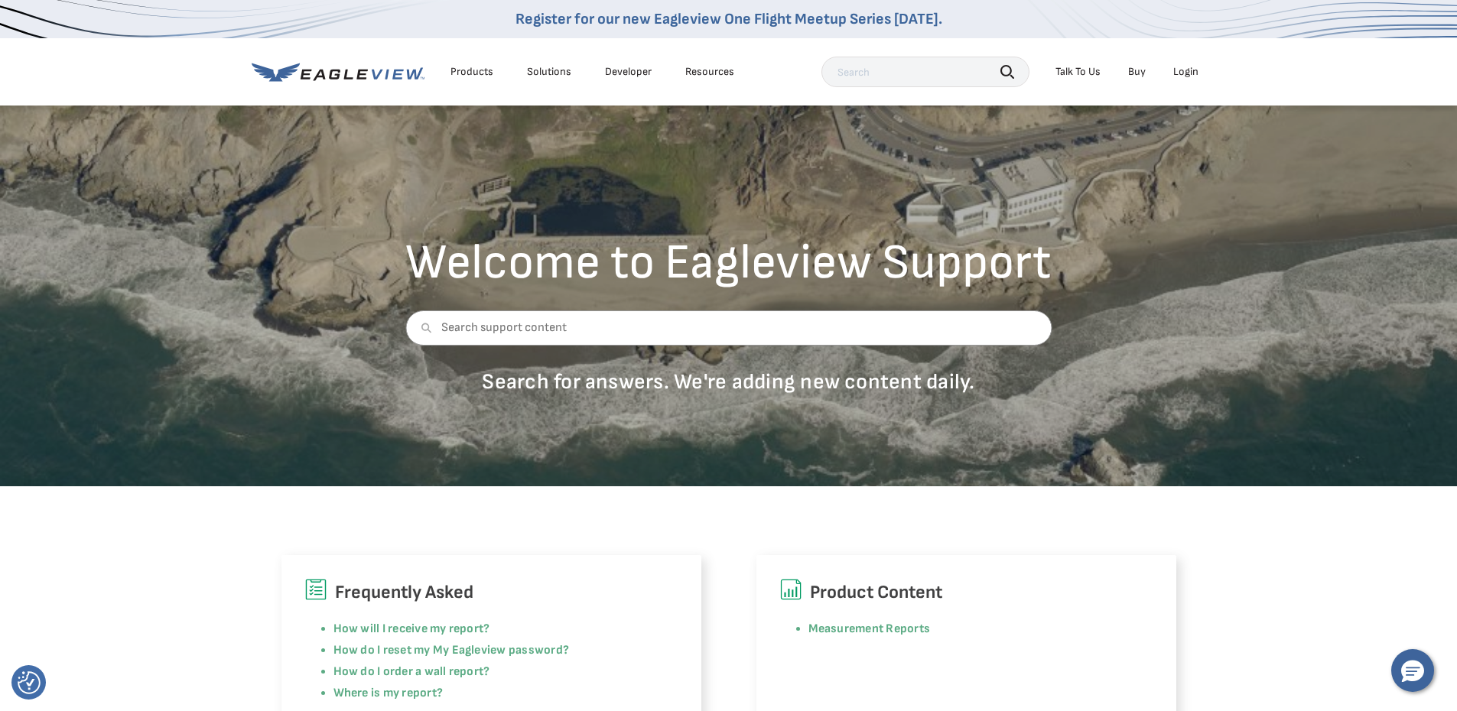
click at [1085, 67] on div "Talk To Us" at bounding box center [1077, 72] width 45 height 14
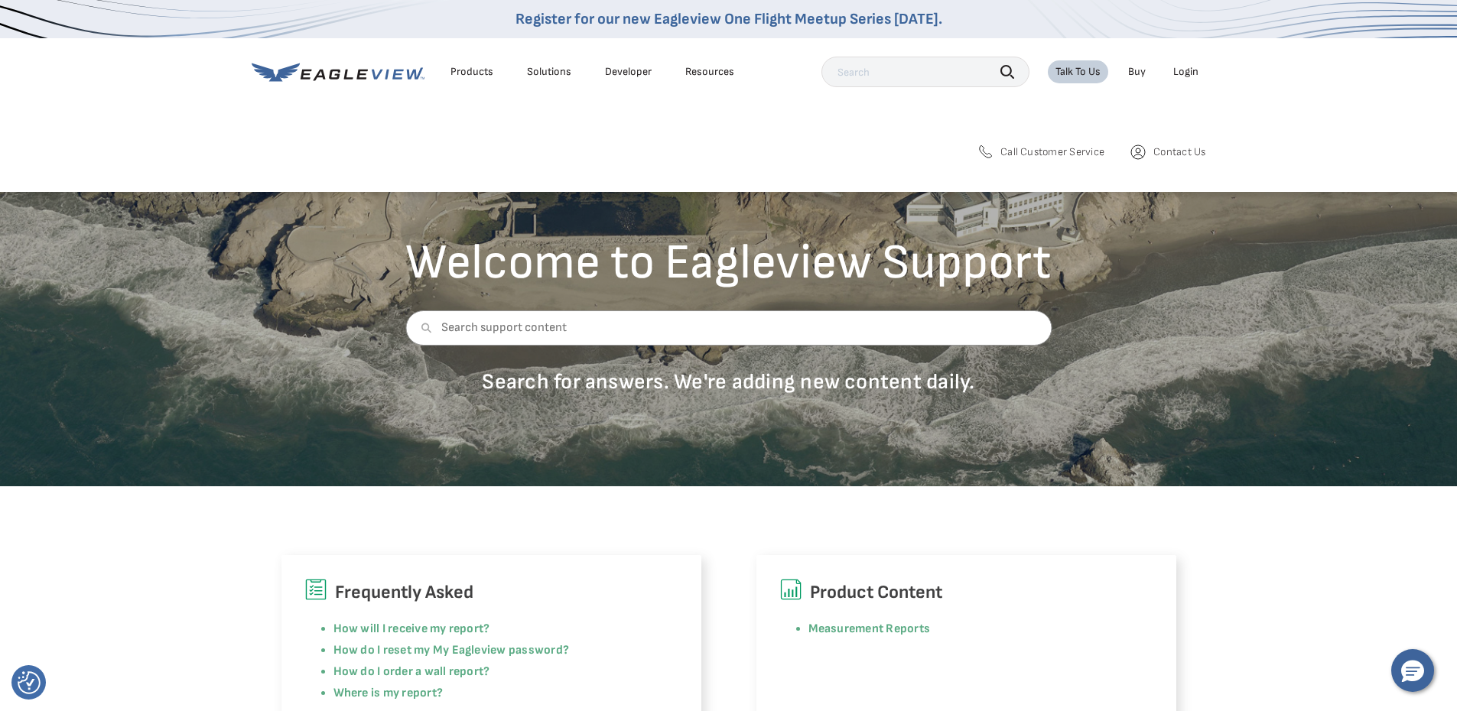
click at [1166, 149] on span "Contact Us" at bounding box center [1179, 152] width 52 height 14
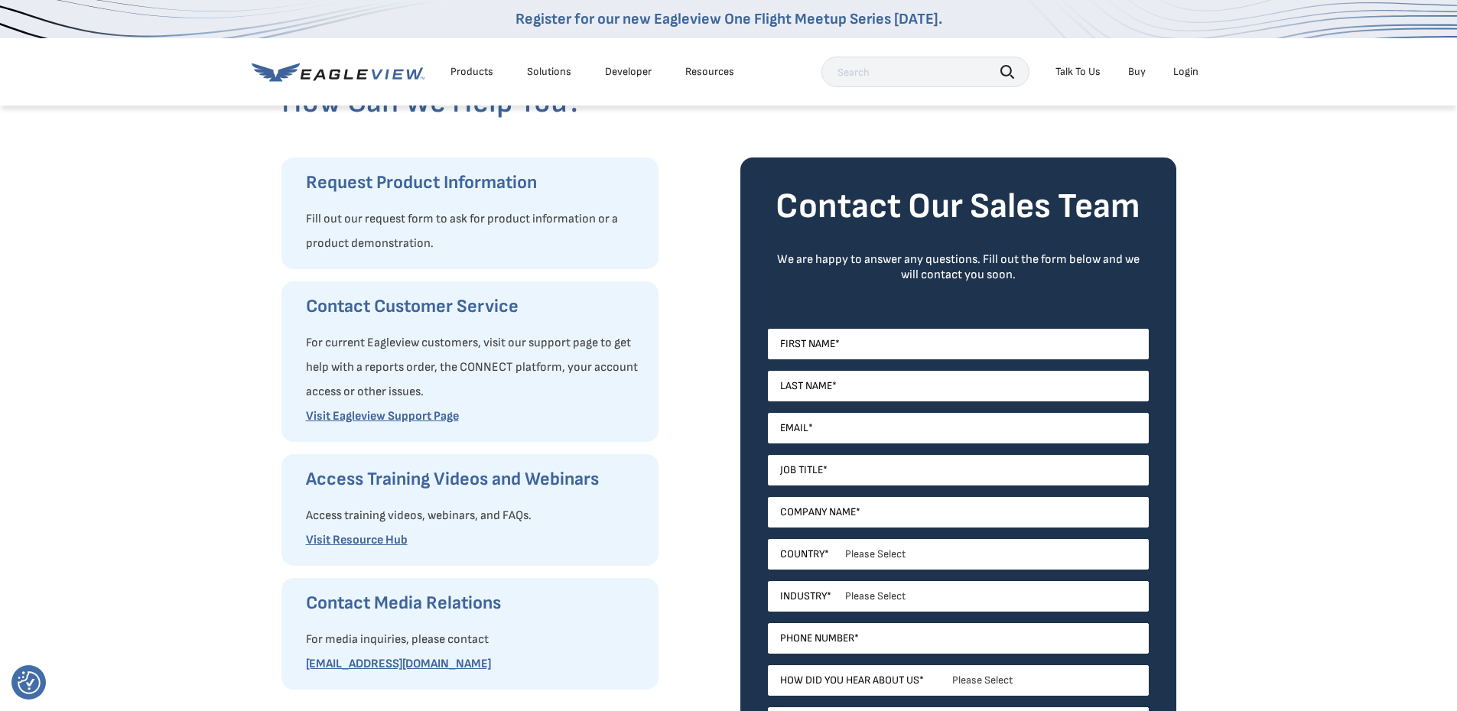
scroll to position [153, 0]
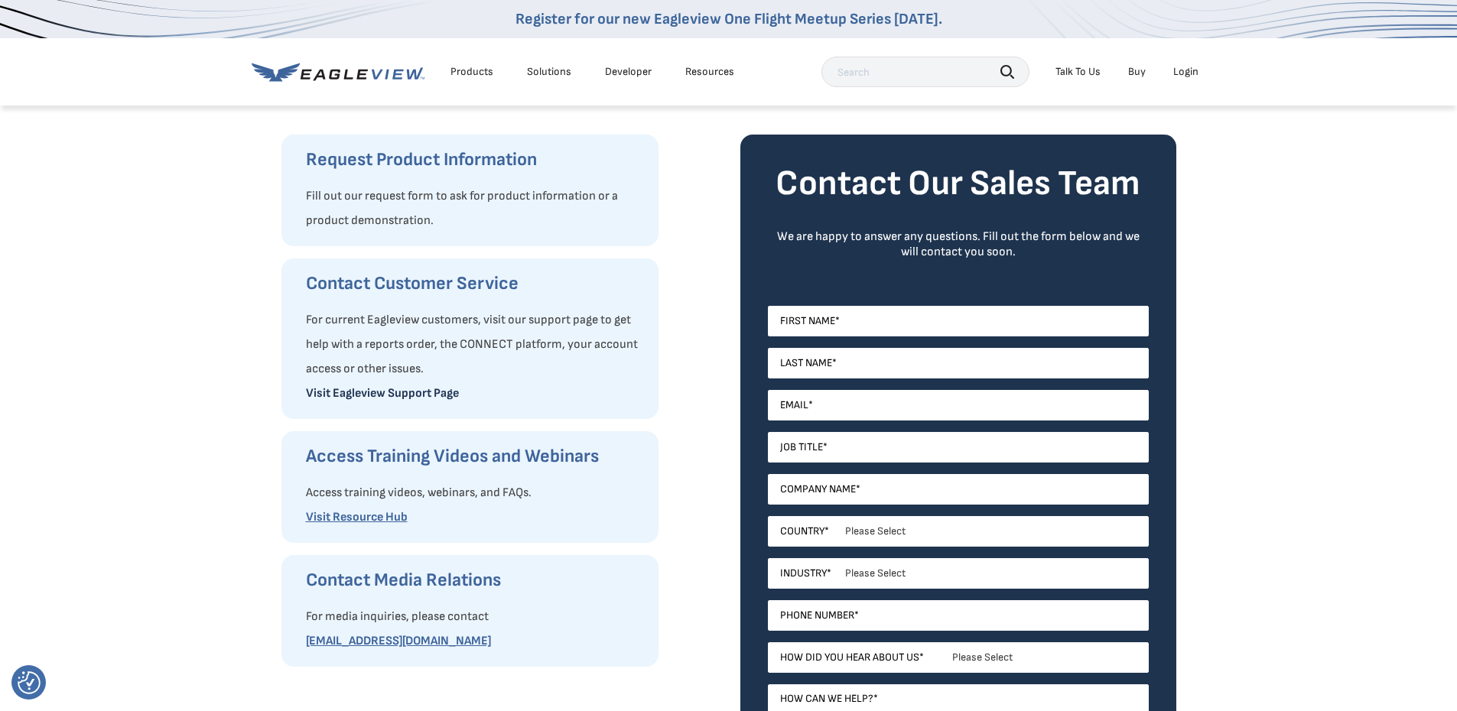
click at [425, 395] on link "Visit Eagleview Support Page" at bounding box center [382, 393] width 153 height 15
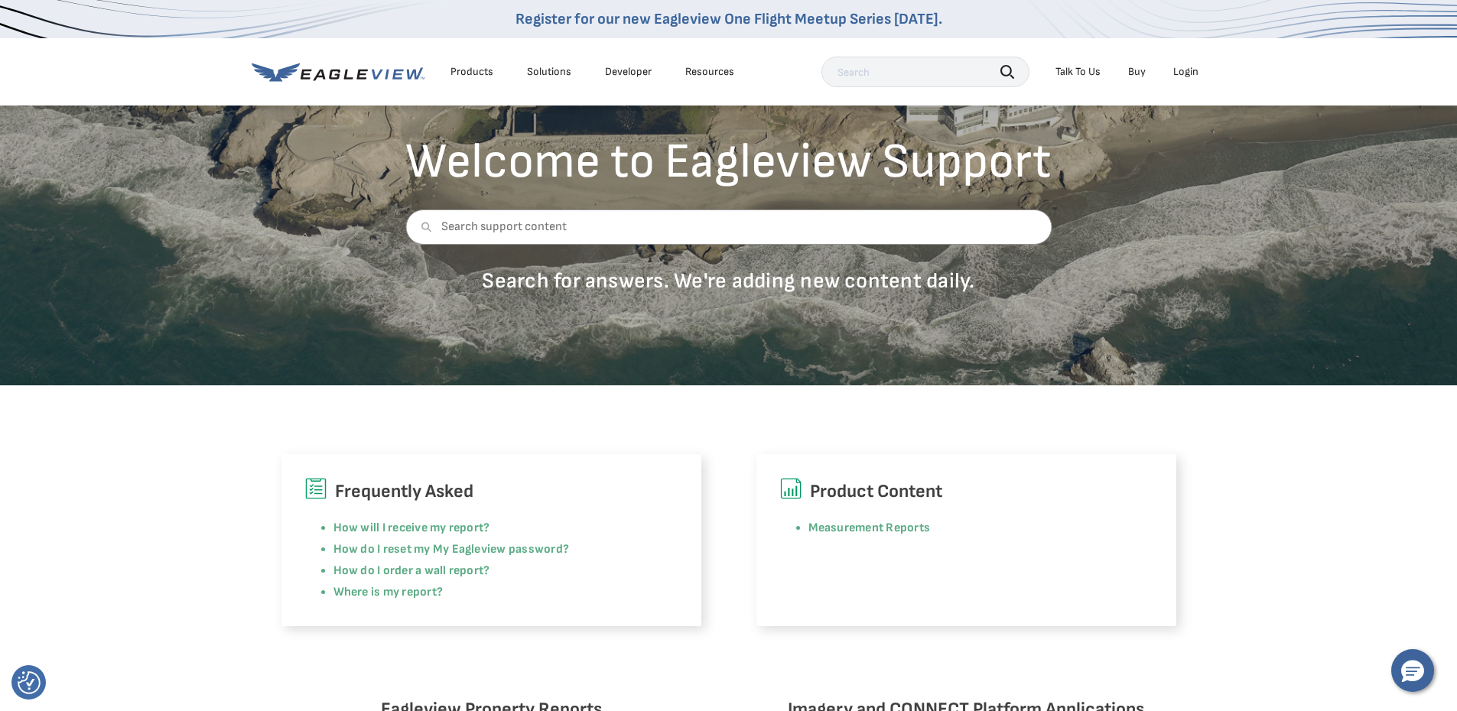
scroll to position [306, 0]
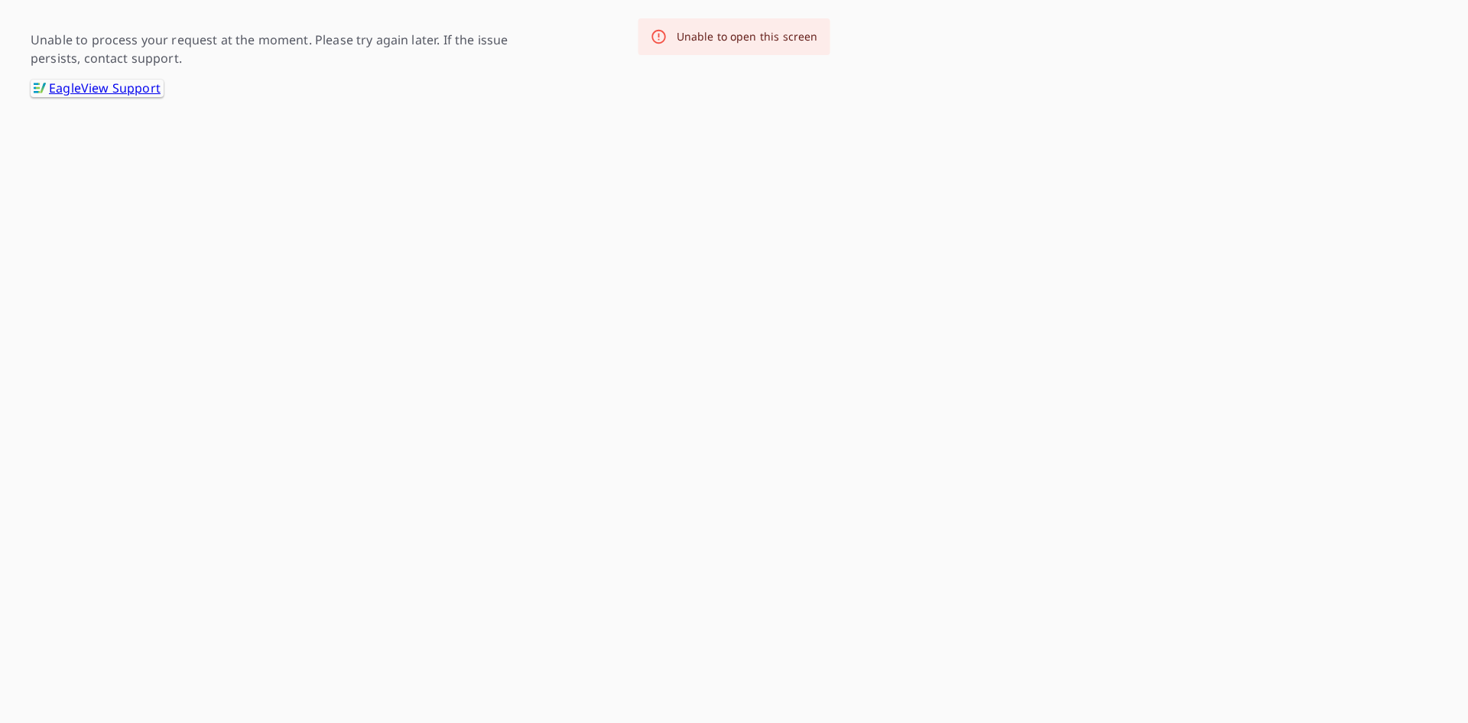
click at [81, 92] on link ".favicon_svg__cls-1{fill:#8ccc4c}.favicon_svg__cls-2{fill:#0098c5} EagleView Su…" at bounding box center [97, 89] width 133 height 18
